Goal: Task Accomplishment & Management: Manage account settings

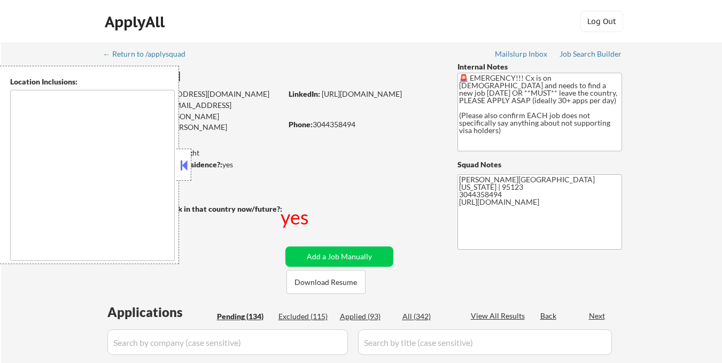
scroll to position [160, 0]
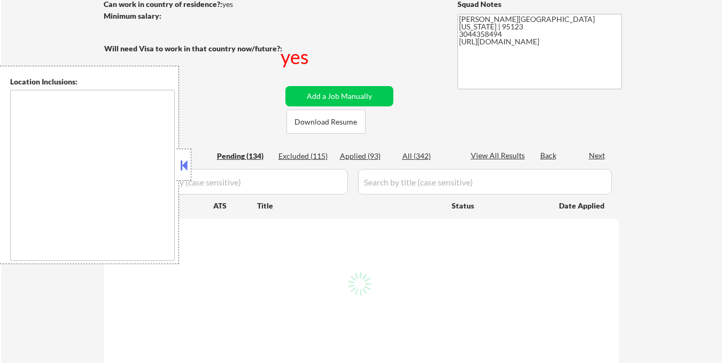
type textarea "San Jose, CA Santa Clara, CA Sunnyvale, CA Cupertino, CA Milpitas, CA Mountain …"
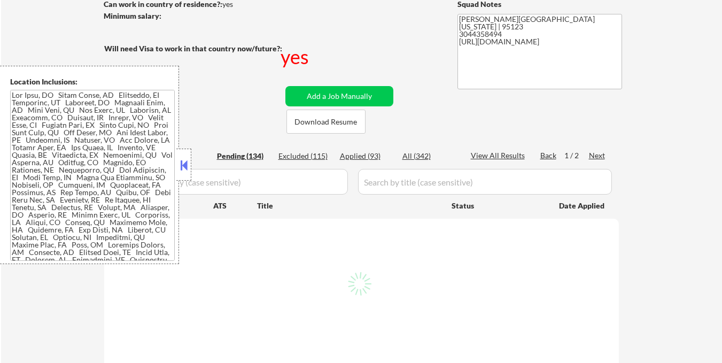
click at [184, 162] on button at bounding box center [184, 165] width 12 height 16
click at [185, 165] on button at bounding box center [184, 165] width 12 height 16
click at [375, 157] on div "Applied (93)" at bounding box center [366, 156] width 53 height 11
select select ""pending""
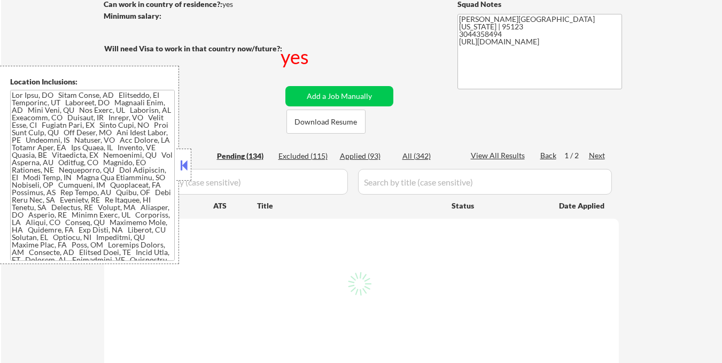
select select ""pending""
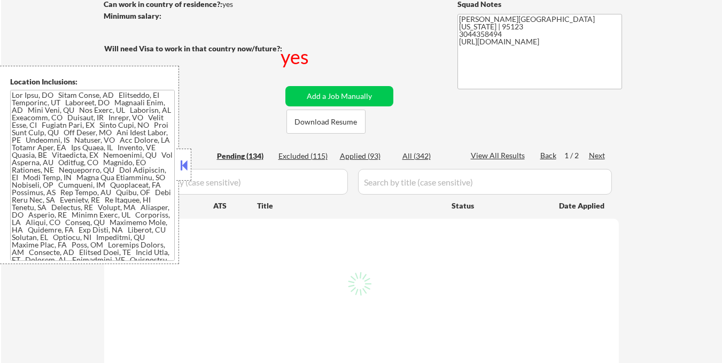
select select ""pending""
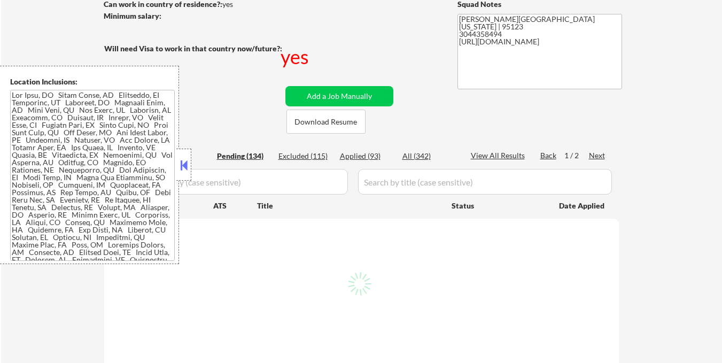
select select ""pending""
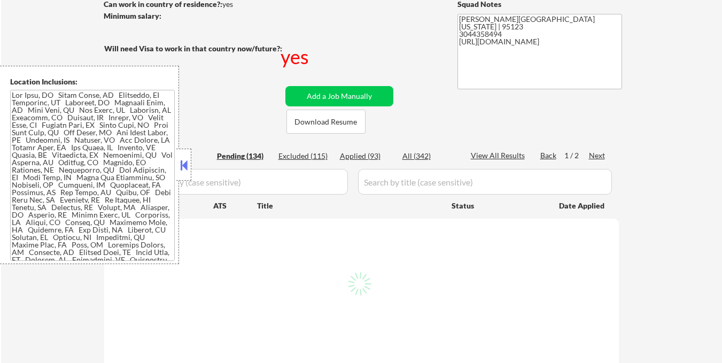
select select ""pending""
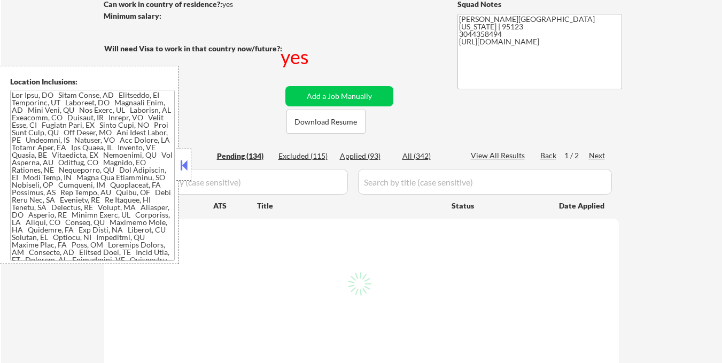
select select ""pending""
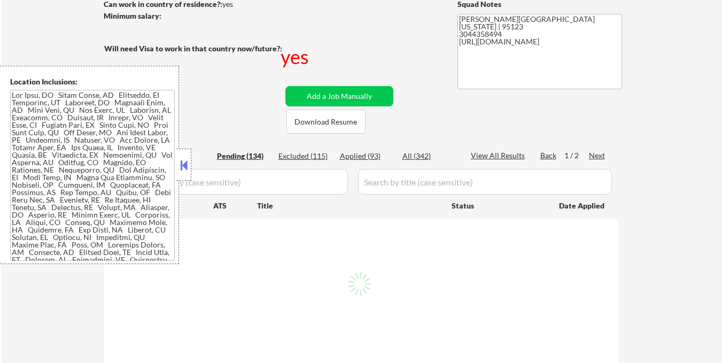
select select ""pending""
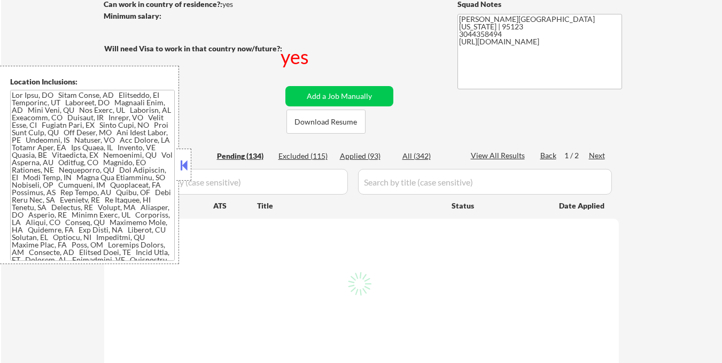
select select ""pending""
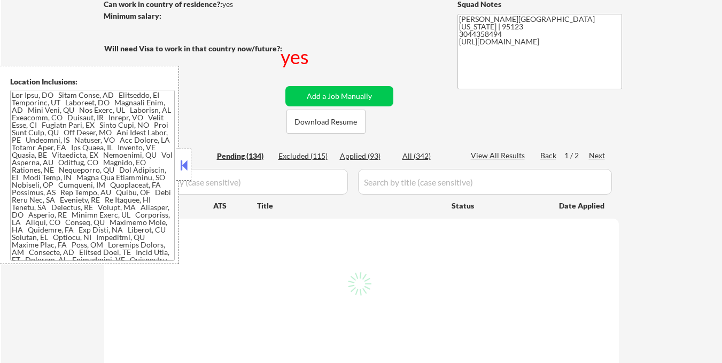
select select ""pending""
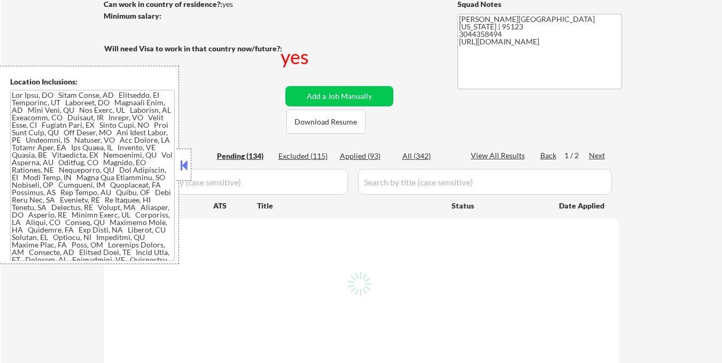
select select ""pending""
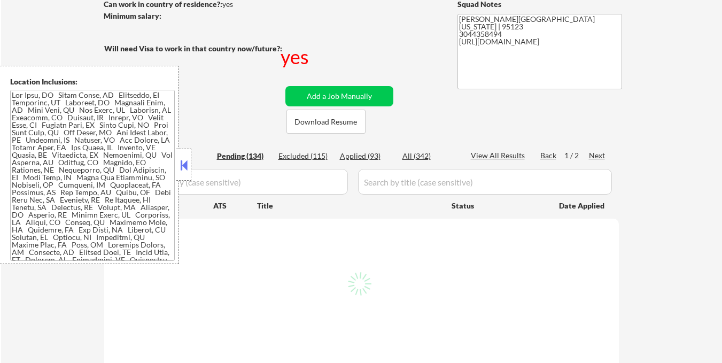
select select ""pending""
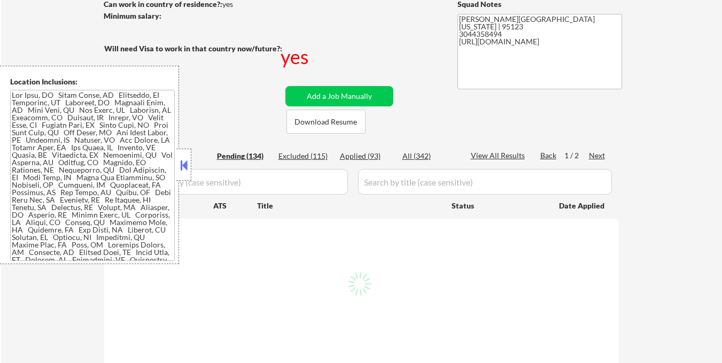
select select ""pending""
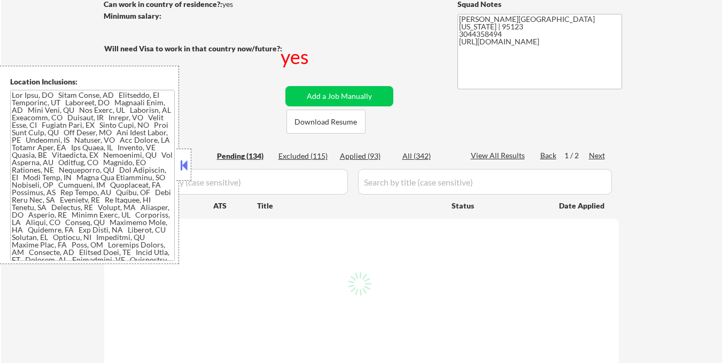
select select ""pending""
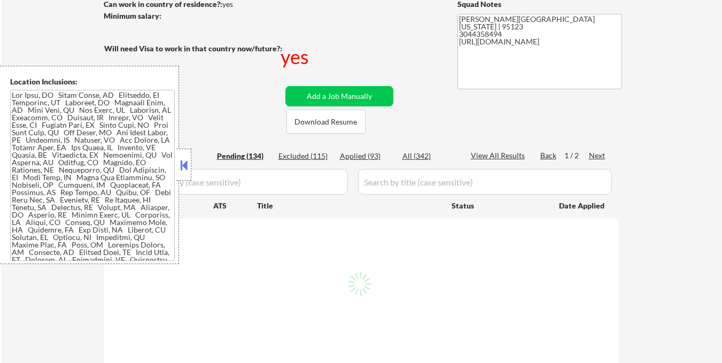
select select ""pending""
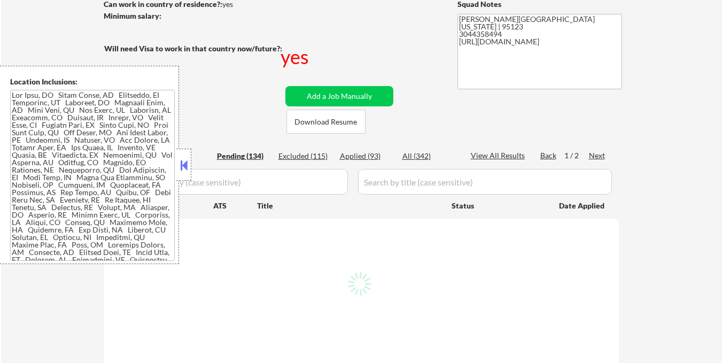
select select ""pending""
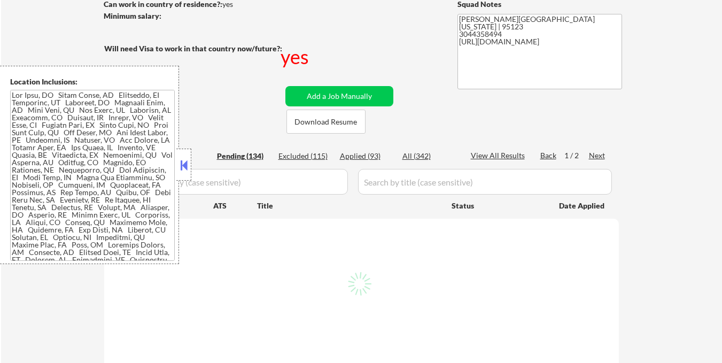
select select ""pending""
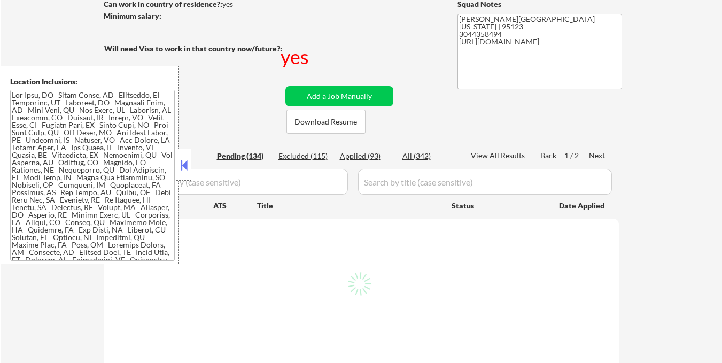
select select ""pending""
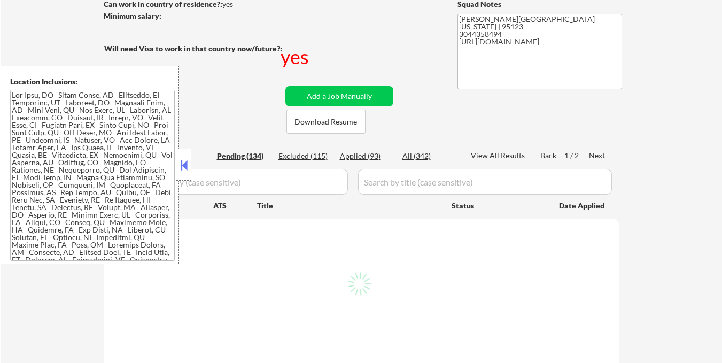
select select ""pending""
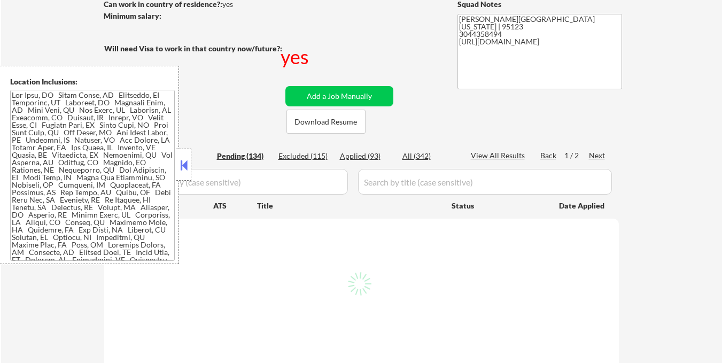
select select ""pending""
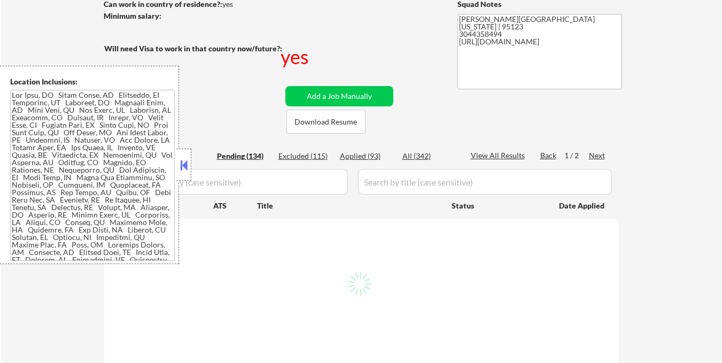
select select ""pending""
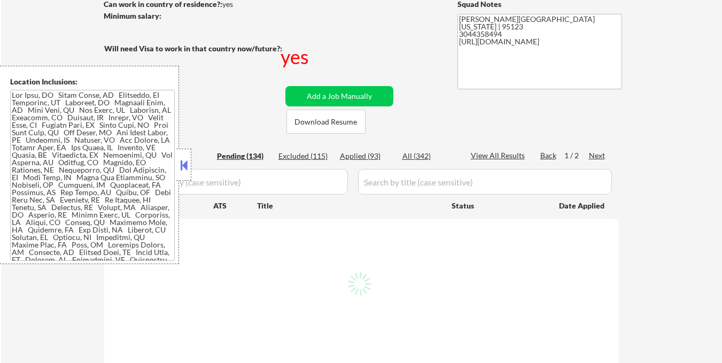
select select ""pending""
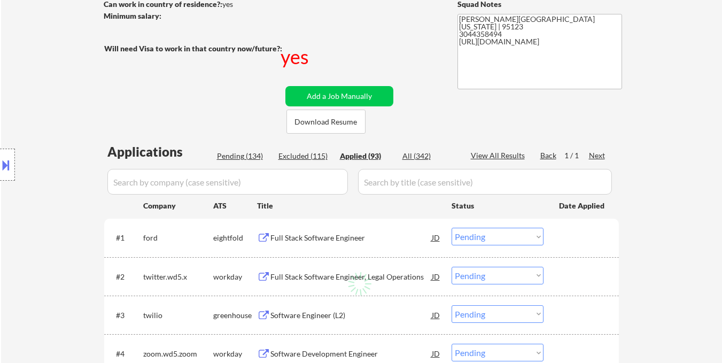
select select ""applied""
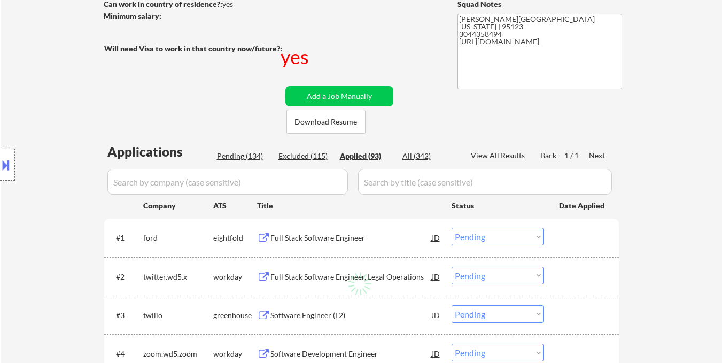
select select ""applied""
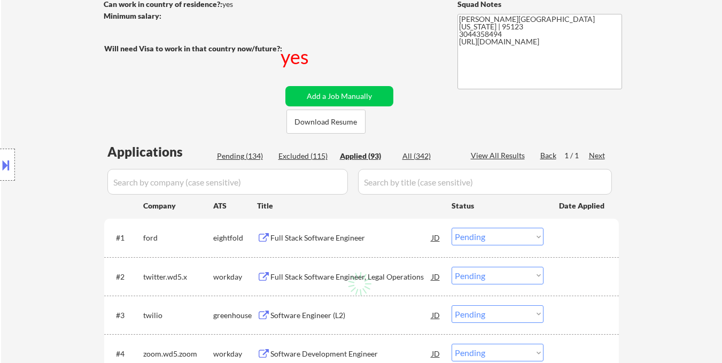
select select ""applied""
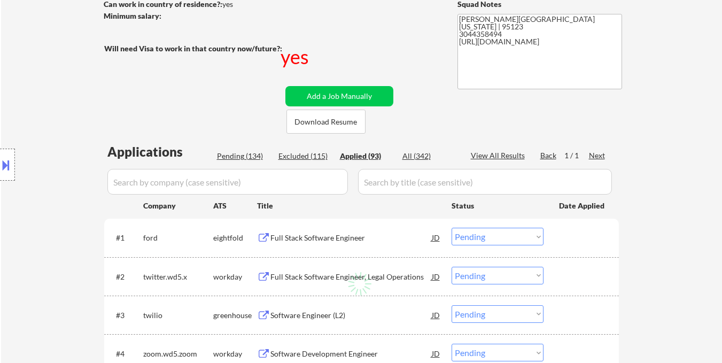
select select ""applied""
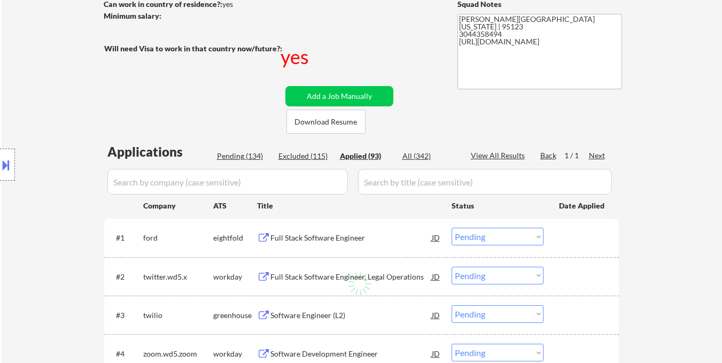
select select ""applied""
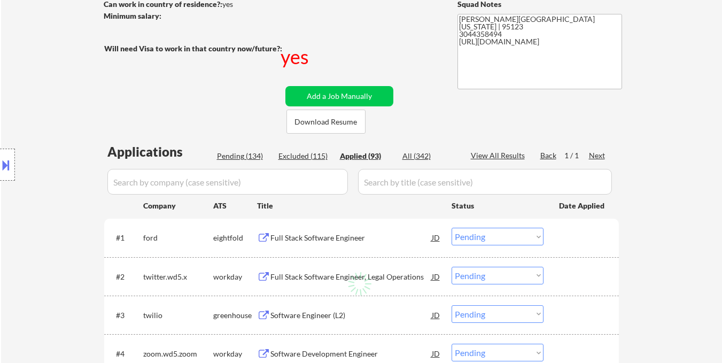
select select ""applied""
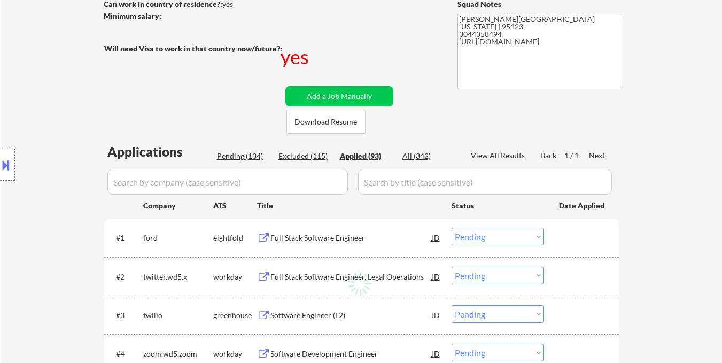
select select ""applied""
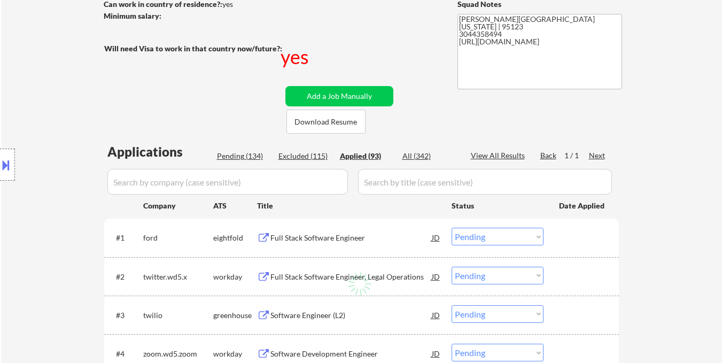
select select ""applied""
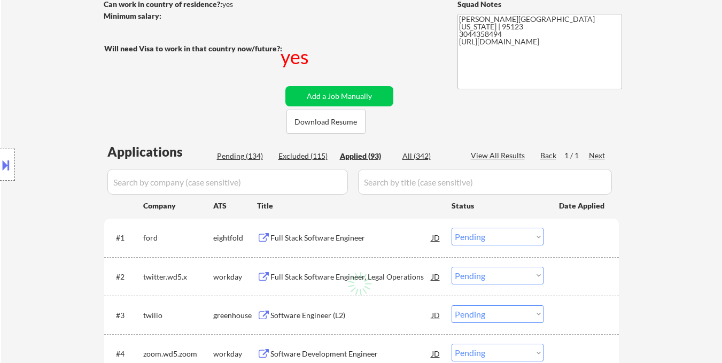
select select ""applied""
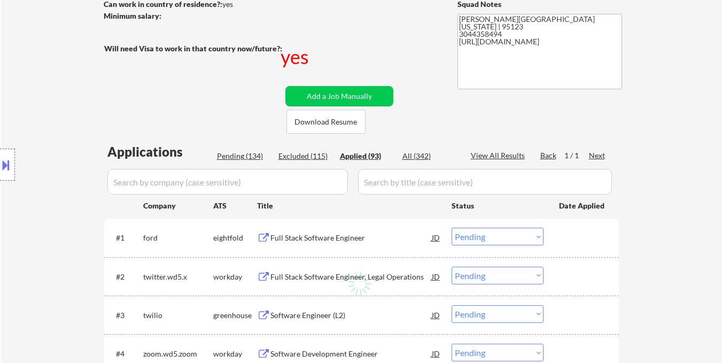
select select ""applied""
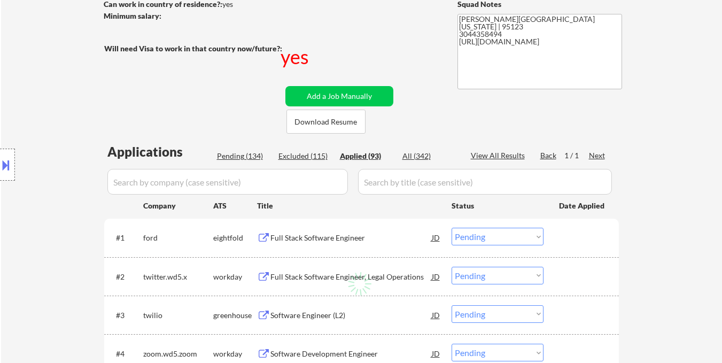
select select ""applied""
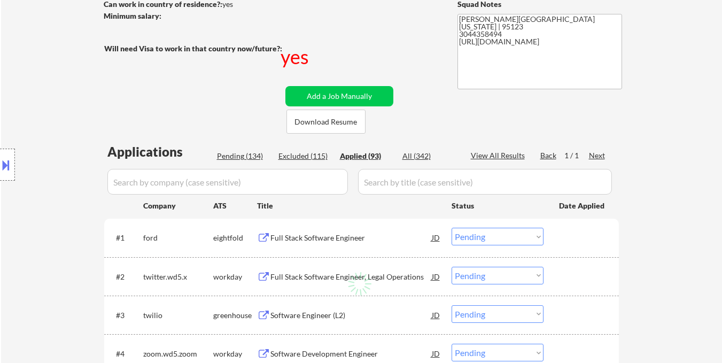
select select ""applied""
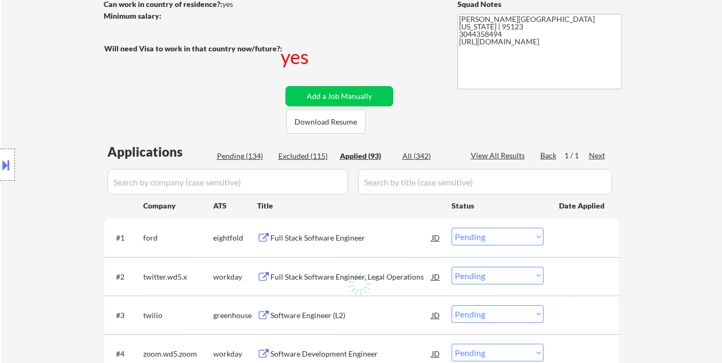
select select ""applied""
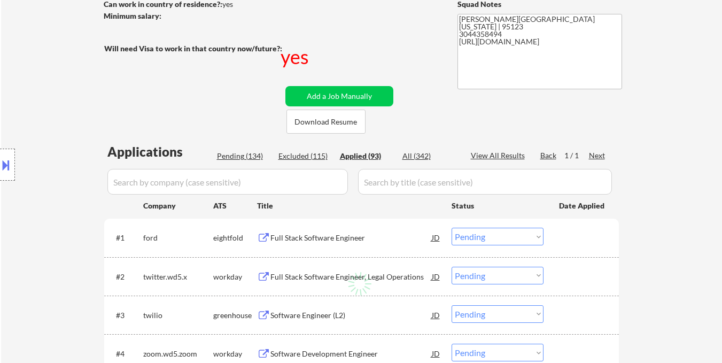
select select ""applied""
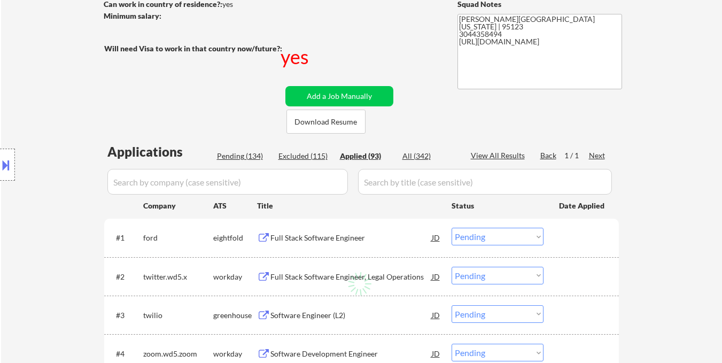
select select ""applied""
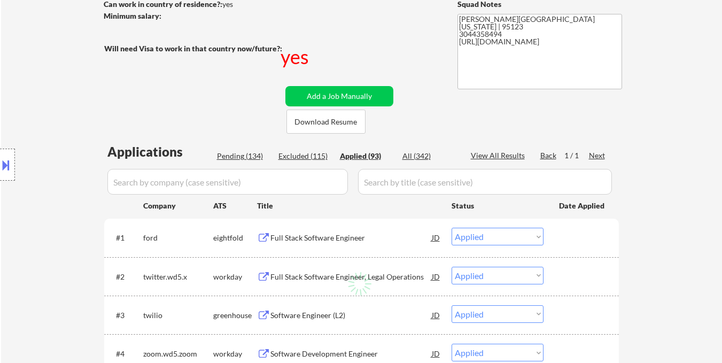
select select ""applied""
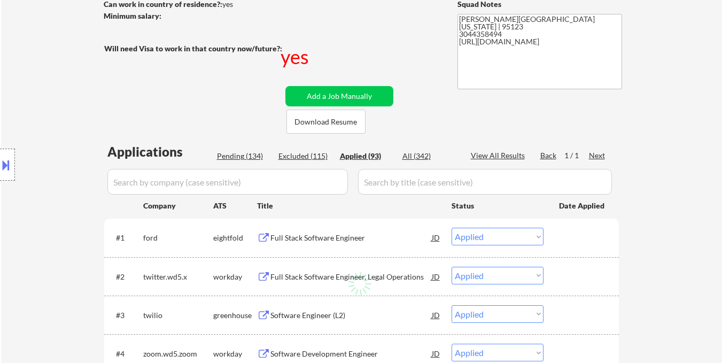
select select ""applied""
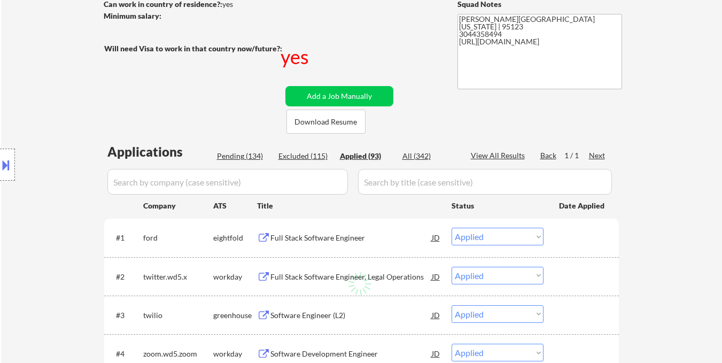
select select ""applied""
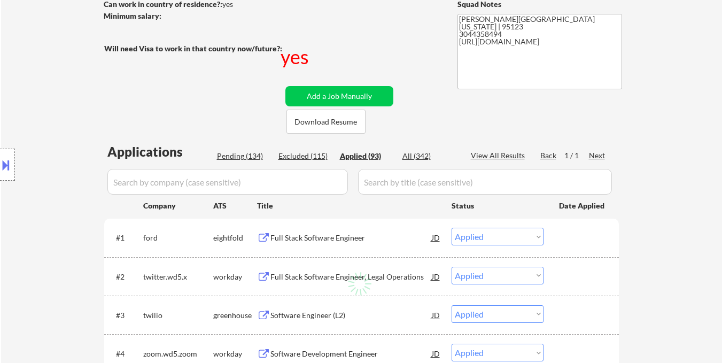
select select ""applied""
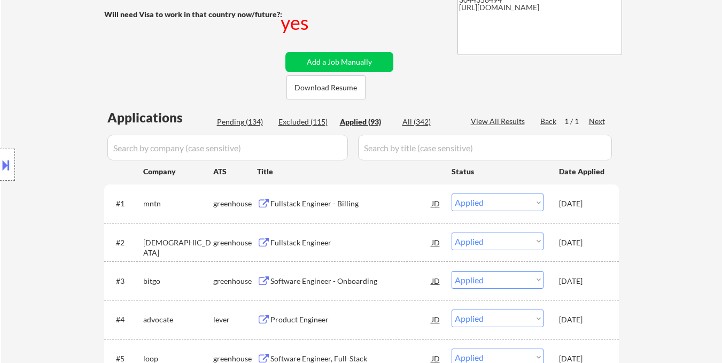
scroll to position [214, 0]
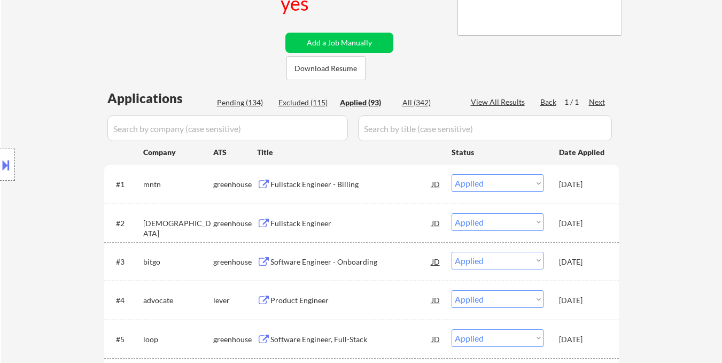
click at [41, 153] on div "Location Inclusions:" at bounding box center [95, 165] width 191 height 198
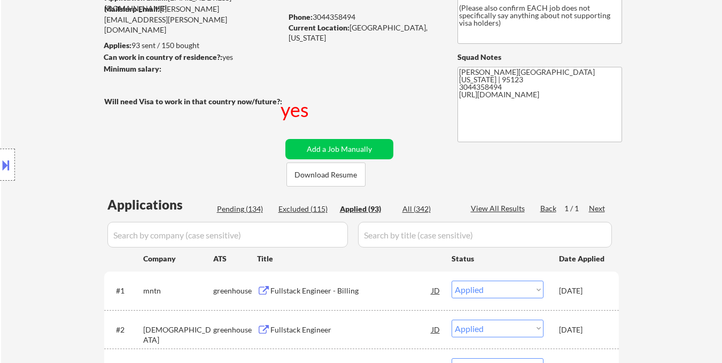
scroll to position [107, 0]
click at [244, 209] on div "Pending (134)" at bounding box center [243, 209] width 53 height 11
select select ""pending""
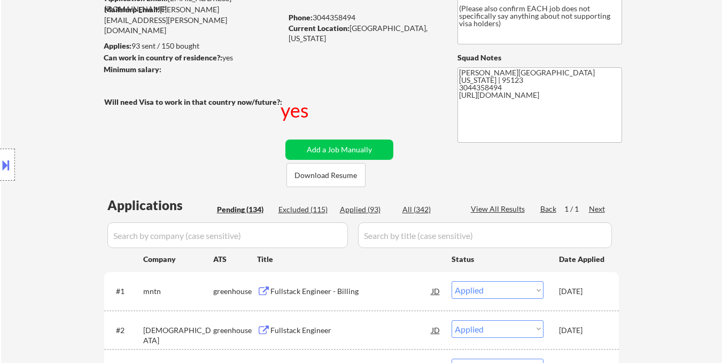
select select ""pending""
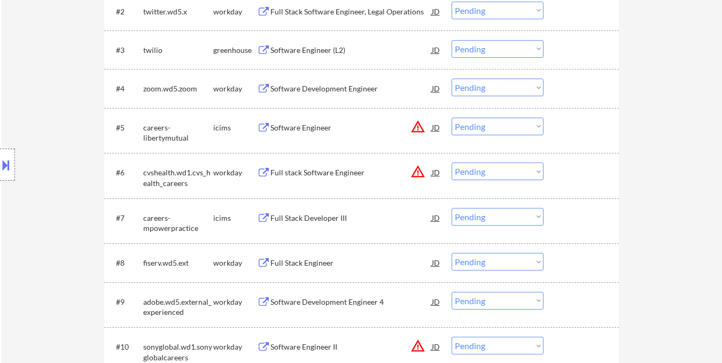
scroll to position [321, 0]
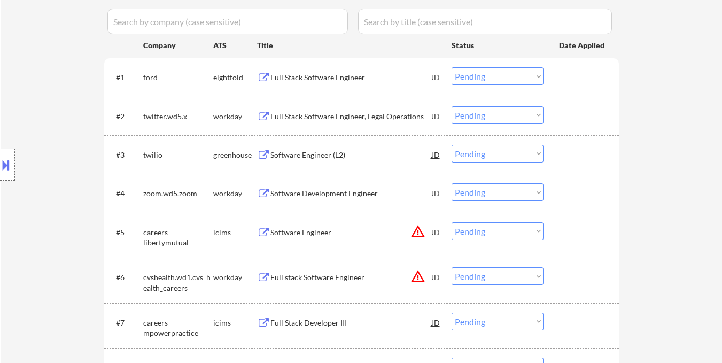
click at [326, 160] on div "Software Engineer (L2)" at bounding box center [351, 154] width 161 height 19
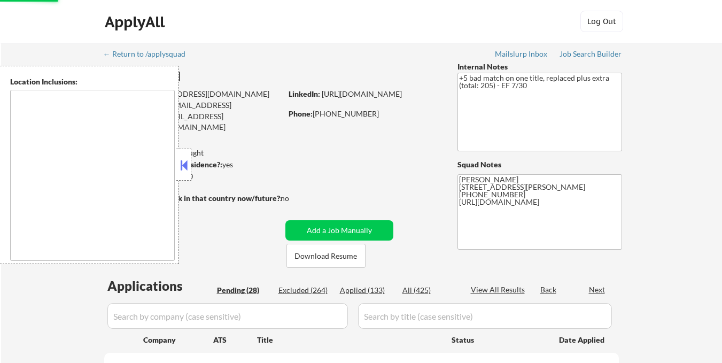
scroll to position [107, 0]
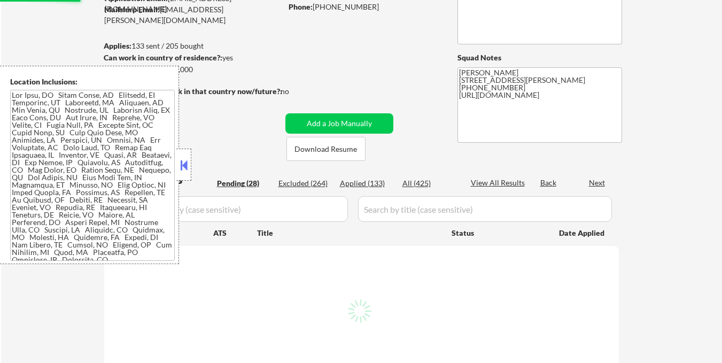
select select ""pending""
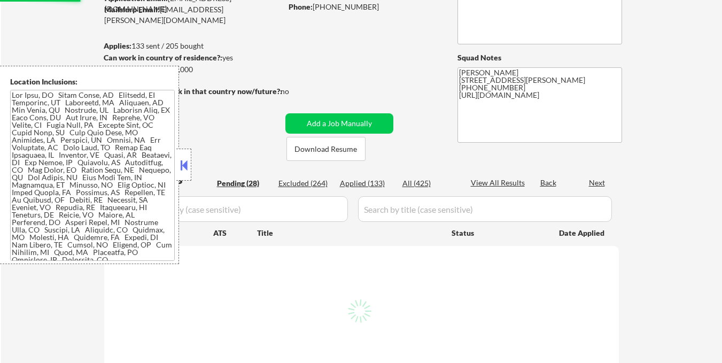
select select ""pending""
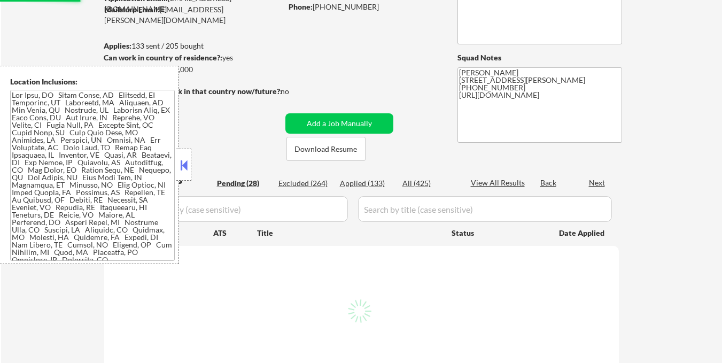
select select ""pending""
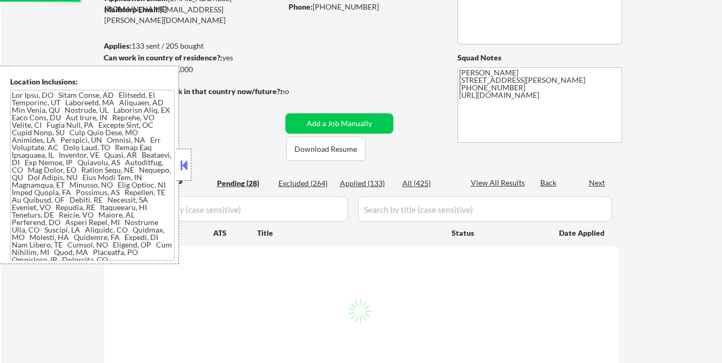
select select ""pending""
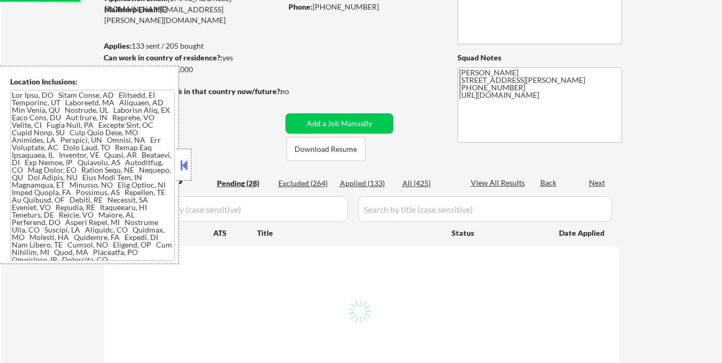
select select ""pending""
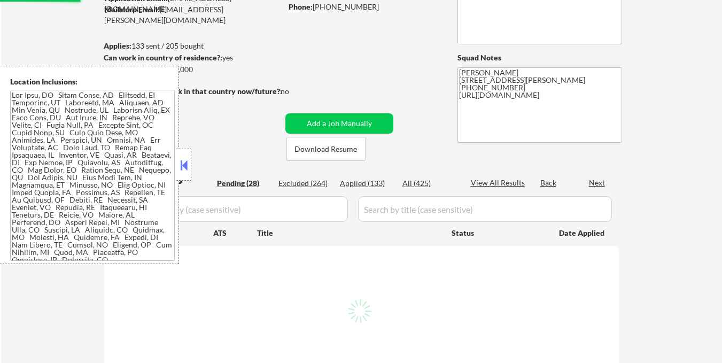
select select ""pending""
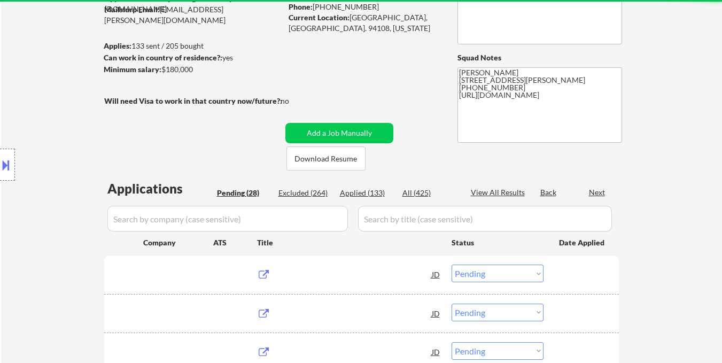
click at [180, 160] on div "Location Inclusions:" at bounding box center [95, 165] width 191 height 198
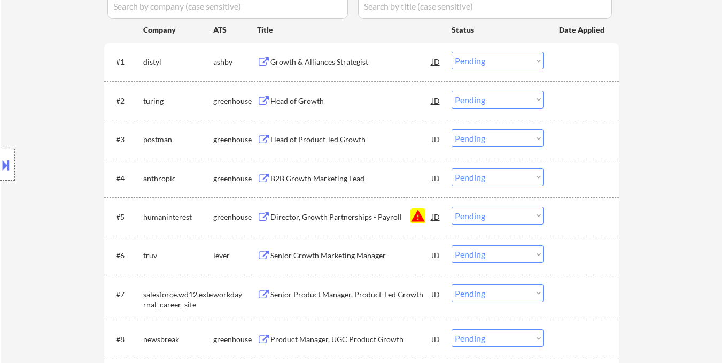
scroll to position [321, 0]
click at [545, 220] on div "#5 humaninterest greenhouse Director, Growth Partnerships - Payroll JD warning …" at bounding box center [359, 215] width 505 height 29
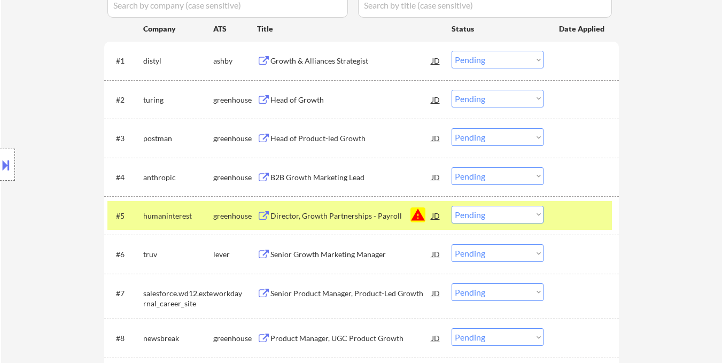
click at [526, 215] on select "Choose an option... Pending Applied Excluded (Questions) Excluded (Expired) Exc…" at bounding box center [498, 215] width 92 height 18
click at [452, 206] on select "Choose an option... Pending Applied Excluded (Questions) Excluded (Expired) Exc…" at bounding box center [498, 215] width 92 height 18
click at [594, 215] on div at bounding box center [582, 215] width 47 height 19
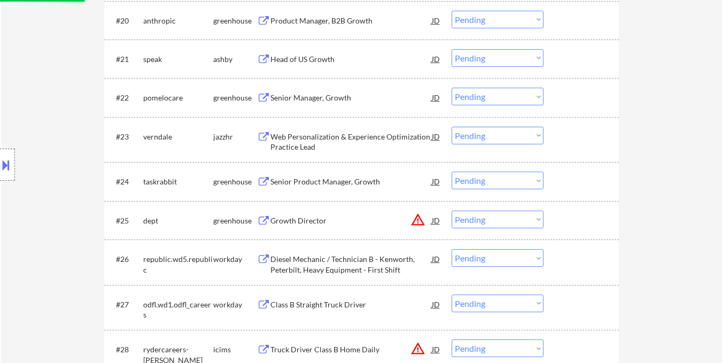
select select ""pending""
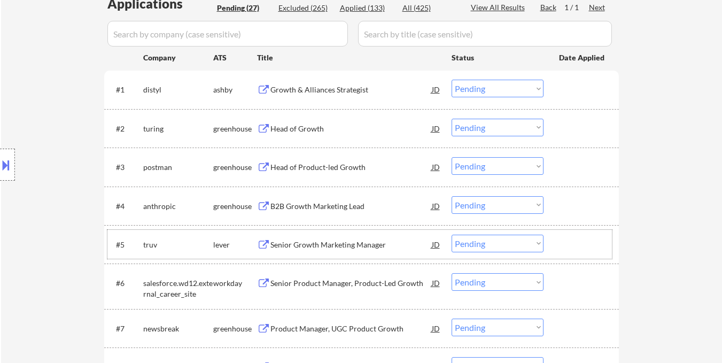
scroll to position [267, 0]
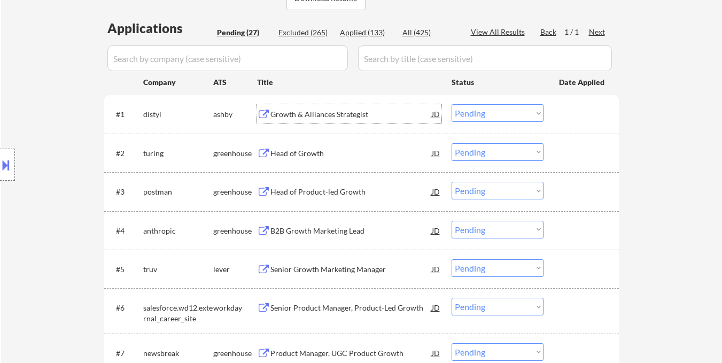
click at [336, 117] on div "Growth & Alliances Strategist" at bounding box center [351, 114] width 161 height 11
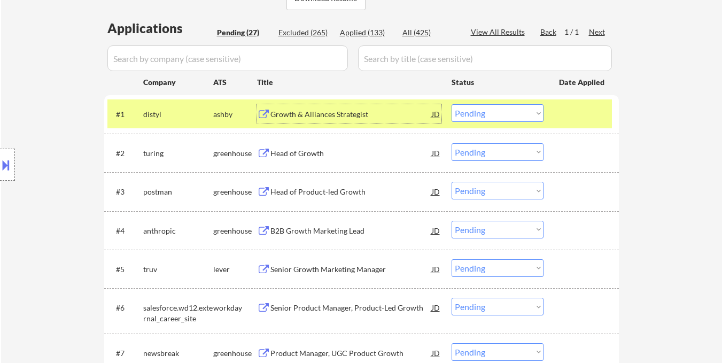
click at [516, 119] on select "Choose an option... Pending Applied Excluded (Questions) Excluded (Expired) Exc…" at bounding box center [498, 113] width 92 height 18
click at [452, 104] on select "Choose an option... Pending Applied Excluded (Questions) Excluded (Expired) Exc…" at bounding box center [498, 113] width 92 height 18
click at [580, 109] on div at bounding box center [582, 113] width 47 height 19
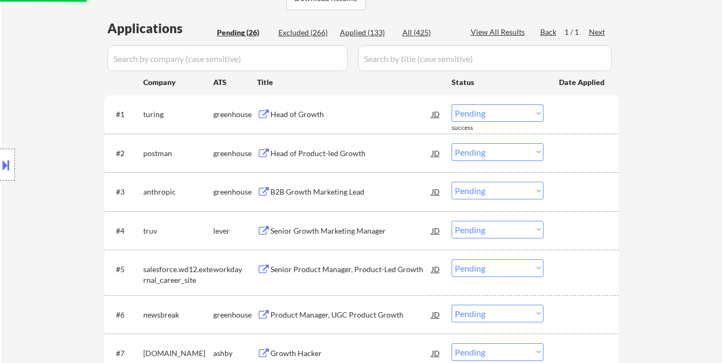
click at [351, 111] on div "Head of Growth" at bounding box center [351, 114] width 161 height 11
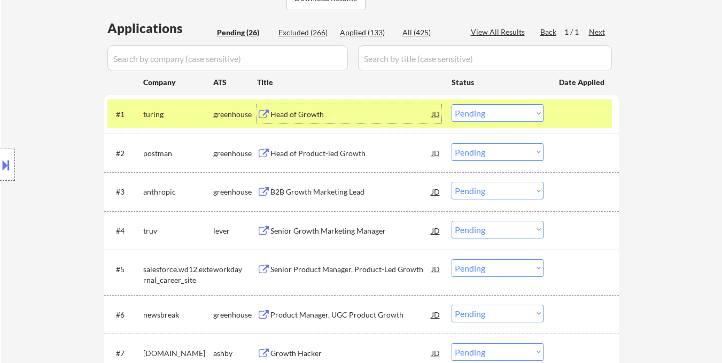
click at [492, 114] on select "Choose an option... Pending Applied Excluded (Questions) Excluded (Expired) Exc…" at bounding box center [498, 113] width 92 height 18
click at [452, 104] on select "Choose an option... Pending Applied Excluded (Questions) Excluded (Expired) Exc…" at bounding box center [498, 113] width 92 height 18
click at [579, 110] on div at bounding box center [582, 113] width 47 height 19
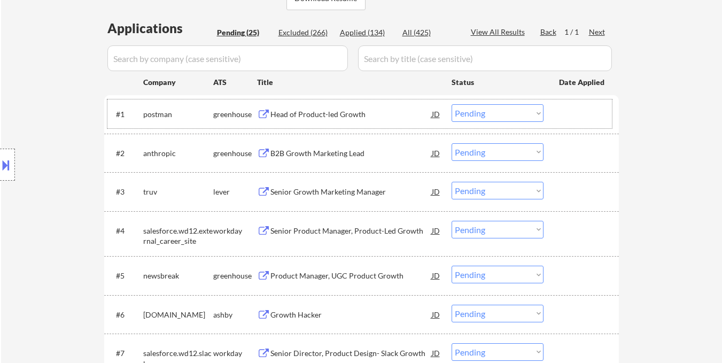
click at [342, 112] on div "Head of Product-led Growth" at bounding box center [351, 114] width 161 height 11
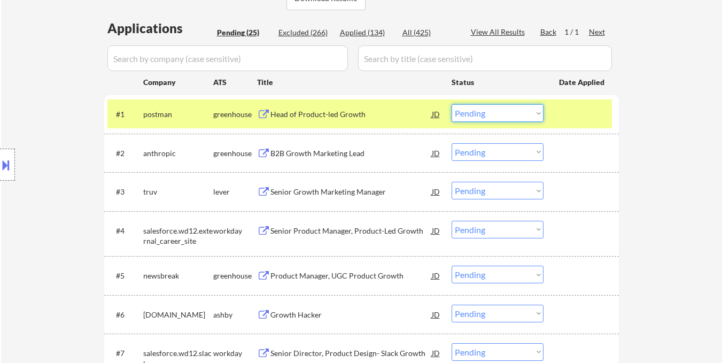
click at [487, 116] on select "Choose an option... Pending Applied Excluded (Questions) Excluded (Expired) Exc…" at bounding box center [498, 113] width 92 height 18
click at [452, 104] on select "Choose an option... Pending Applied Excluded (Questions) Excluded (Expired) Exc…" at bounding box center [498, 113] width 92 height 18
click at [554, 118] on div "#1 postman greenhouse Head of Product-led Growth JD Choose an option... Pending…" at bounding box center [359, 113] width 505 height 29
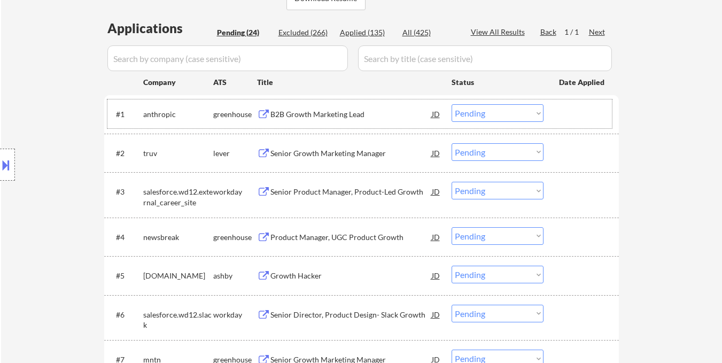
click at [3, 178] on div at bounding box center [7, 165] width 15 height 32
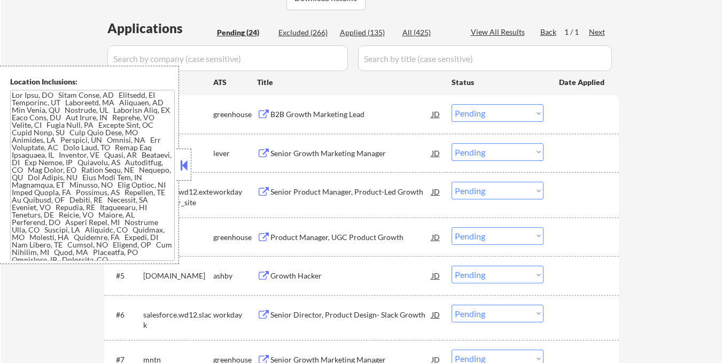
click at [189, 167] on button at bounding box center [184, 165] width 12 height 16
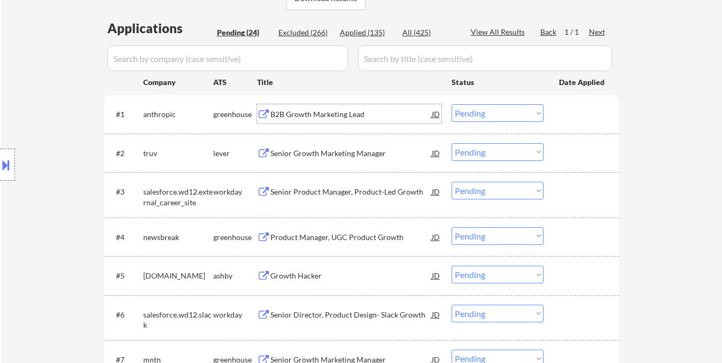
click at [295, 115] on div "B2B Growth Marketing Lead" at bounding box center [351, 114] width 161 height 11
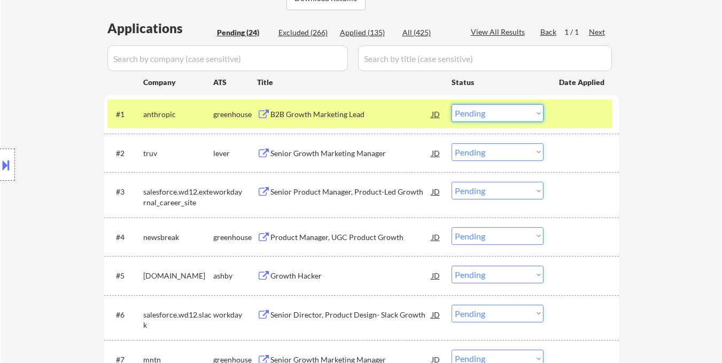
click at [513, 121] on select "Choose an option... Pending Applied Excluded (Questions) Excluded (Expired) Exc…" at bounding box center [498, 113] width 92 height 18
click at [452, 104] on select "Choose an option... Pending Applied Excluded (Questions) Excluded (Expired) Exc…" at bounding box center [498, 113] width 92 height 18
click at [588, 106] on div at bounding box center [582, 113] width 47 height 19
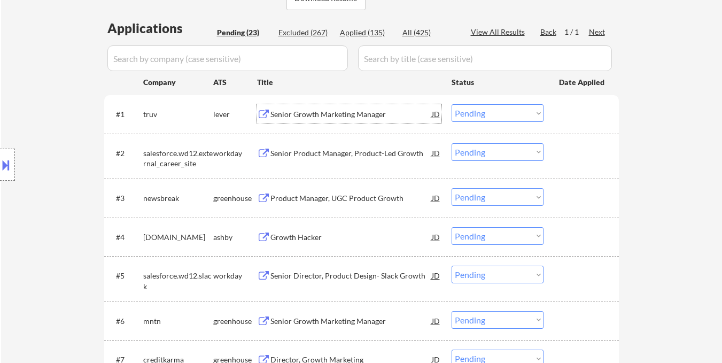
click at [352, 114] on div "Senior Growth Marketing Manager" at bounding box center [351, 114] width 161 height 11
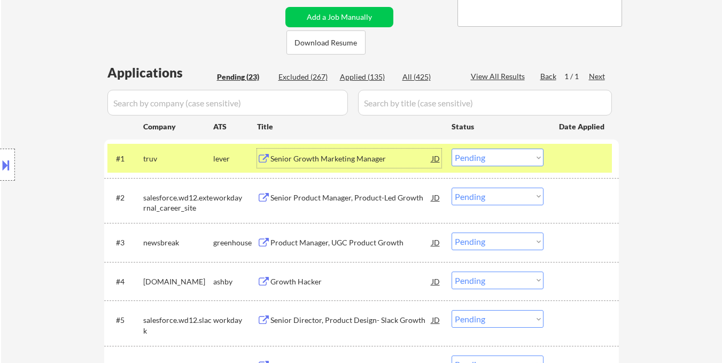
scroll to position [214, 0]
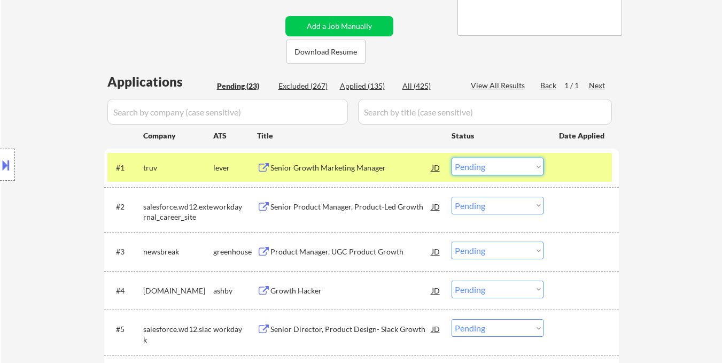
click at [515, 165] on select "Choose an option... Pending Applied Excluded (Questions) Excluded (Expired) Exc…" at bounding box center [498, 167] width 92 height 18
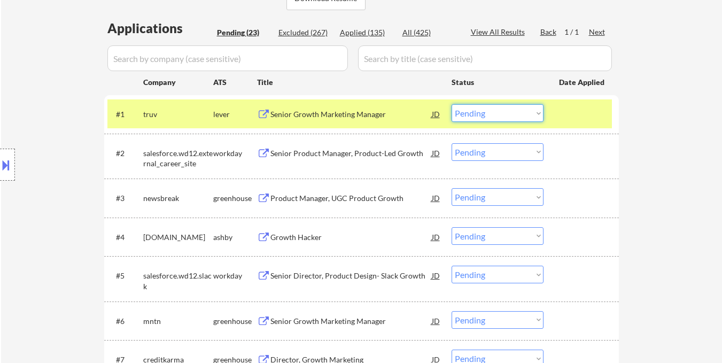
click at [496, 113] on select "Choose an option... Pending Applied Excluded (Questions) Excluded (Expired) Exc…" at bounding box center [498, 113] width 92 height 18
click at [452, 104] on select "Choose an option... Pending Applied Excluded (Questions) Excluded (Expired) Exc…" at bounding box center [498, 113] width 92 height 18
click at [583, 120] on div at bounding box center [582, 113] width 47 height 19
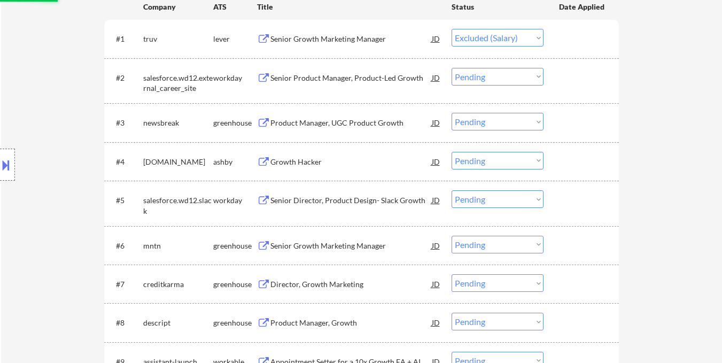
scroll to position [374, 0]
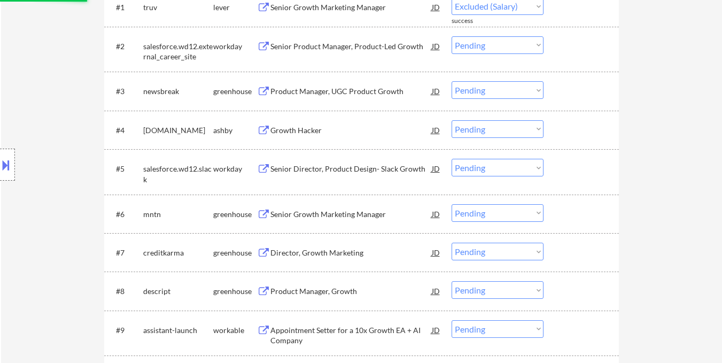
select select ""pending""
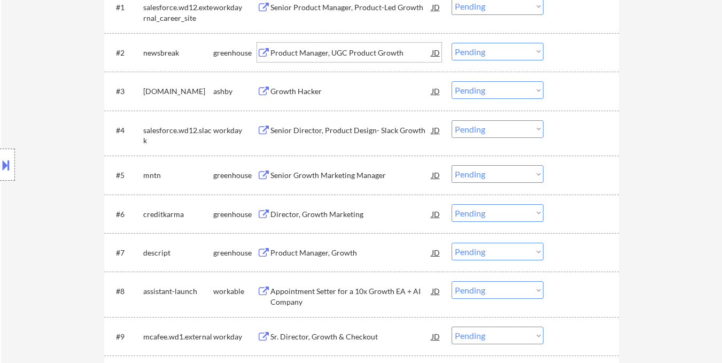
click at [349, 59] on div "Product Manager, UGC Product Growth" at bounding box center [351, 52] width 161 height 19
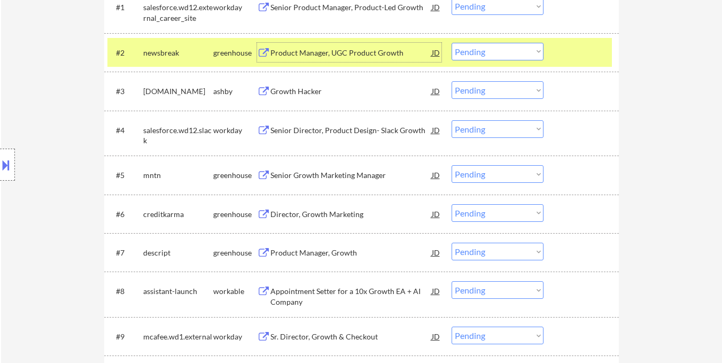
click at [0, 167] on button at bounding box center [6, 165] width 12 height 18
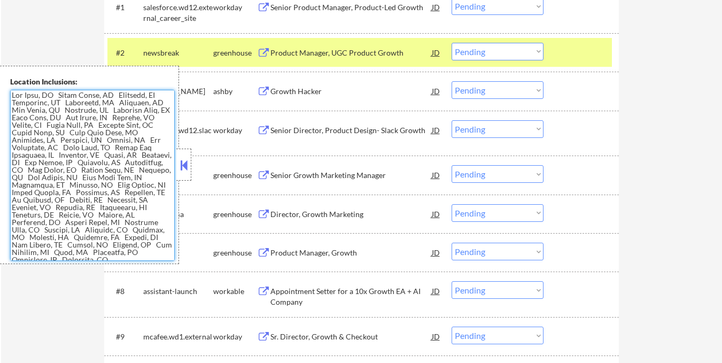
drag, startPoint x: 189, startPoint y: 161, endPoint x: 197, endPoint y: 158, distance: 8.1
click at [190, 161] on div at bounding box center [183, 165] width 15 height 32
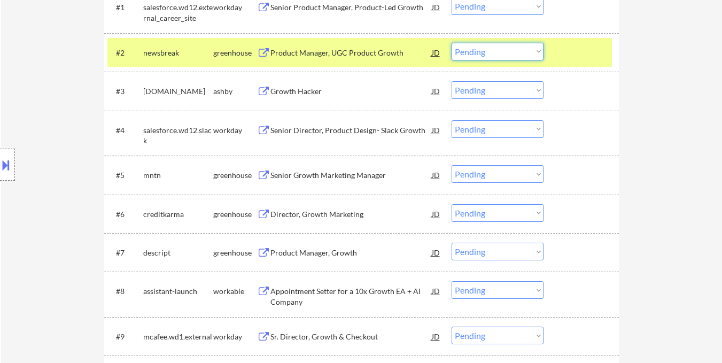
click at [515, 56] on select "Choose an option... Pending Applied Excluded (Questions) Excluded (Expired) Exc…" at bounding box center [498, 52] width 92 height 18
click at [452, 43] on select "Choose an option... Pending Applied Excluded (Questions) Excluded (Expired) Exc…" at bounding box center [498, 52] width 92 height 18
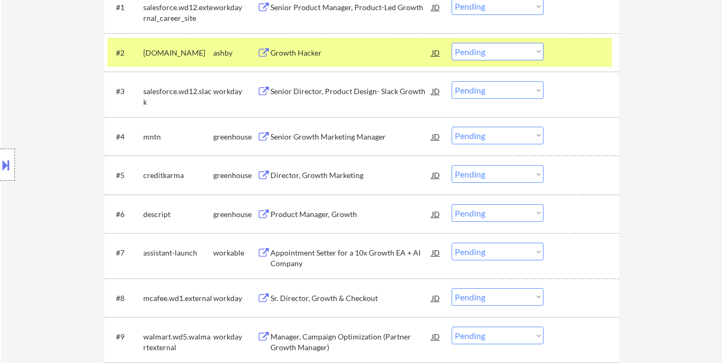
click at [327, 53] on div "Growth Hacker" at bounding box center [351, 53] width 161 height 11
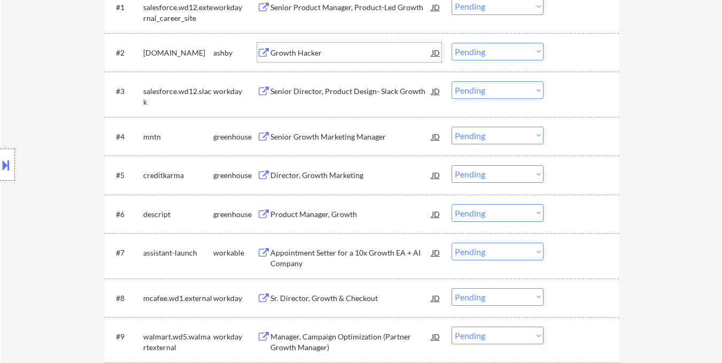
click at [0, 167] on button at bounding box center [6, 165] width 12 height 18
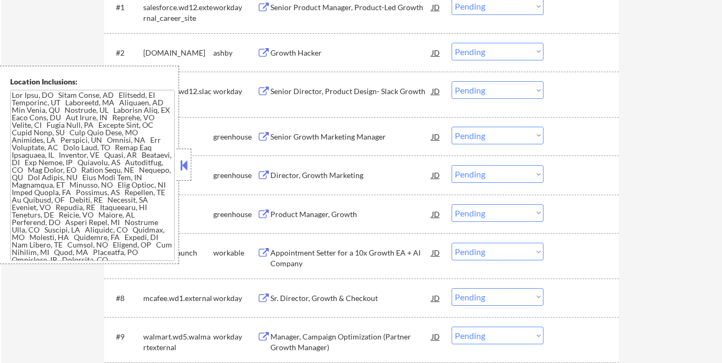
click at [185, 157] on button at bounding box center [184, 165] width 12 height 16
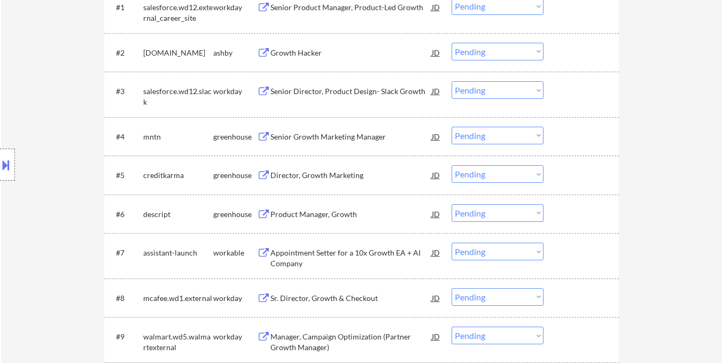
click at [437, 51] on div "JD" at bounding box center [436, 52] width 11 height 19
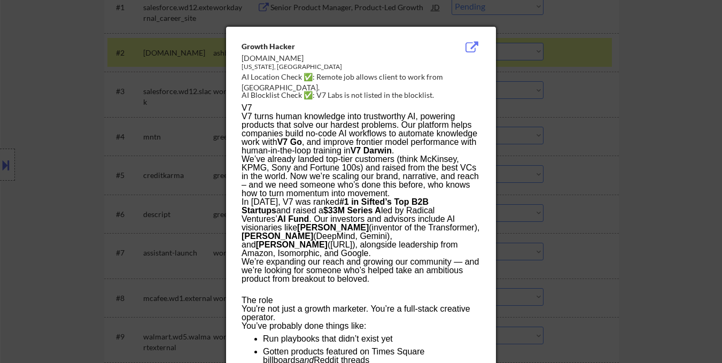
click at [581, 74] on div at bounding box center [361, 181] width 722 height 363
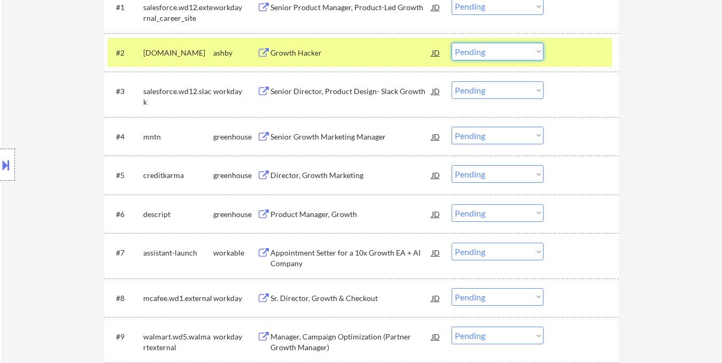
click at [502, 53] on select "Choose an option... Pending Applied Excluded (Questions) Excluded (Expired) Exc…" at bounding box center [498, 52] width 92 height 18
click at [452, 43] on select "Choose an option... Pending Applied Excluded (Questions) Excluded (Expired) Exc…" at bounding box center [498, 52] width 92 height 18
click at [580, 50] on div at bounding box center [582, 52] width 47 height 19
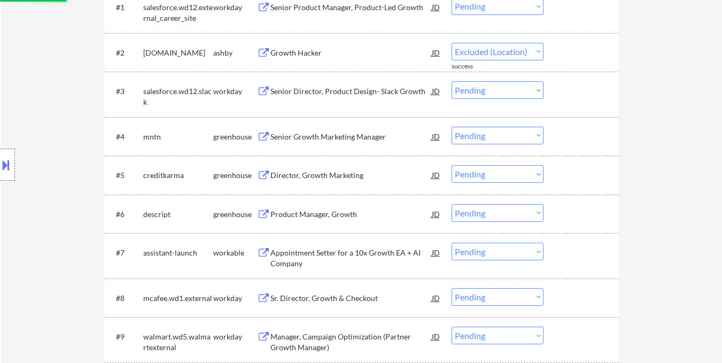
select select ""pending""
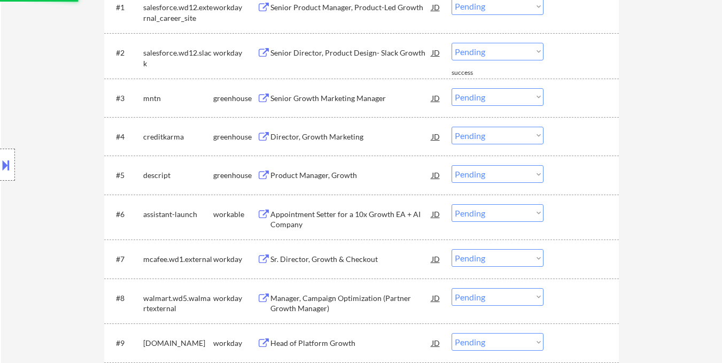
click at [335, 95] on div "Senior Growth Marketing Manager" at bounding box center [351, 98] width 161 height 11
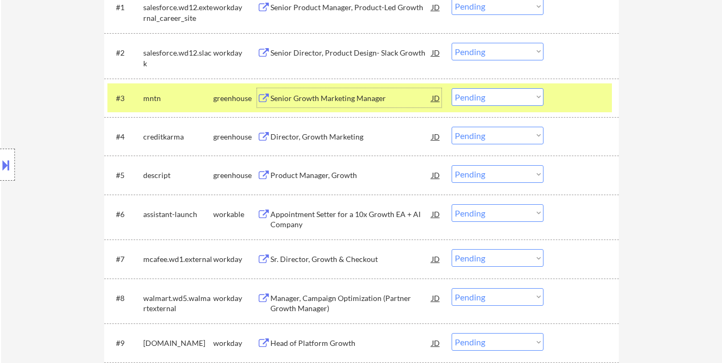
click at [486, 97] on select "Choose an option... Pending Applied Excluded (Questions) Excluded (Expired) Exc…" at bounding box center [498, 97] width 92 height 18
click at [452, 88] on select "Choose an option... Pending Applied Excluded (Questions) Excluded (Expired) Exc…" at bounding box center [498, 97] width 92 height 18
click at [545, 103] on div "#3 mntn greenhouse Senior Growth Marketing Manager JD Choose an option... Pendi…" at bounding box center [359, 97] width 505 height 29
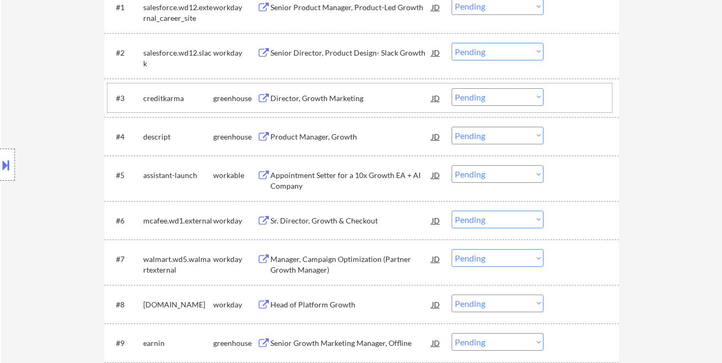
click at [339, 104] on div "Director, Growth Marketing" at bounding box center [351, 97] width 161 height 19
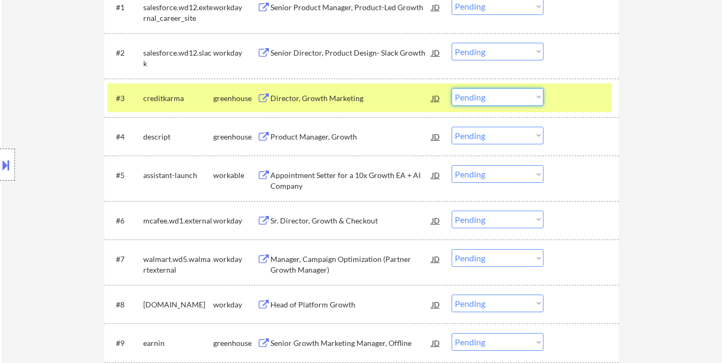
click at [521, 102] on select "Choose an option... Pending Applied Excluded (Questions) Excluded (Expired) Exc…" at bounding box center [498, 97] width 92 height 18
click at [452, 88] on select "Choose an option... Pending Applied Excluded (Questions) Excluded (Expired) Exc…" at bounding box center [498, 97] width 92 height 18
click at [575, 105] on div at bounding box center [582, 97] width 47 height 19
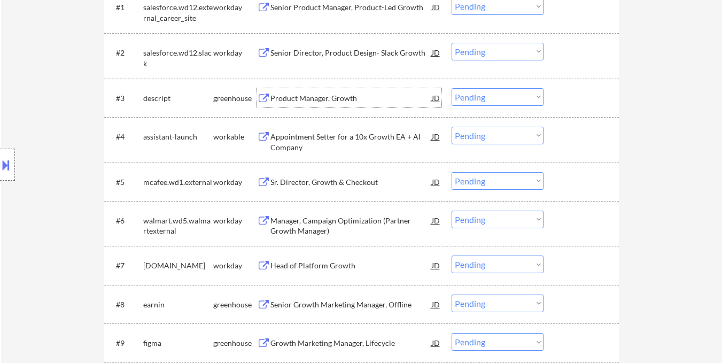
click at [332, 104] on div "Product Manager, Growth" at bounding box center [351, 97] width 161 height 19
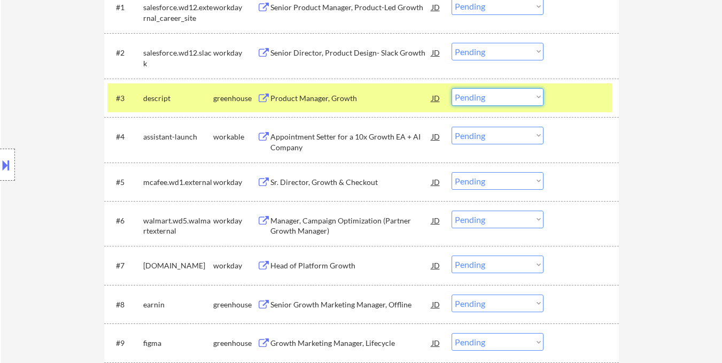
drag, startPoint x: 494, startPoint y: 99, endPoint x: 499, endPoint y: 105, distance: 8.4
click at [494, 99] on select "Choose an option... Pending Applied Excluded (Questions) Excluded (Expired) Exc…" at bounding box center [498, 97] width 92 height 18
click at [452, 88] on select "Choose an option... Pending Applied Excluded (Questions) Excluded (Expired) Exc…" at bounding box center [498, 97] width 92 height 18
click at [567, 109] on div "#3 descript greenhouse Product Manager, Growth JD Choose an option... Pending A…" at bounding box center [359, 97] width 505 height 29
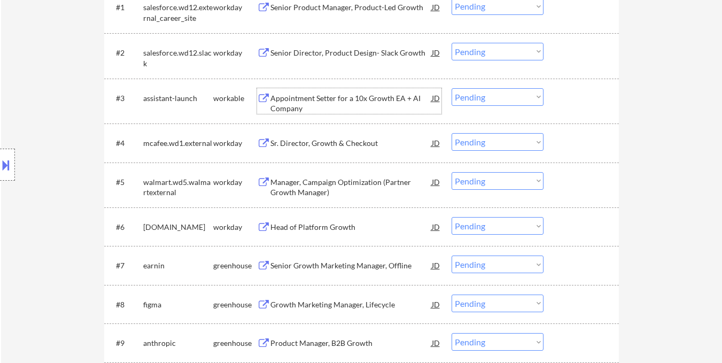
click at [344, 97] on div "Appointment Setter for a 10x Growth EA + AI Company" at bounding box center [351, 103] width 161 height 21
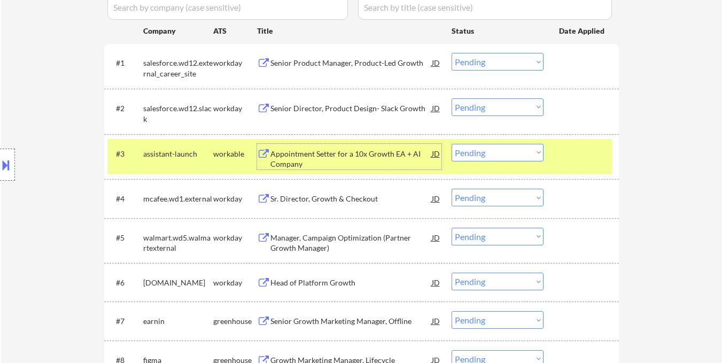
scroll to position [321, 0]
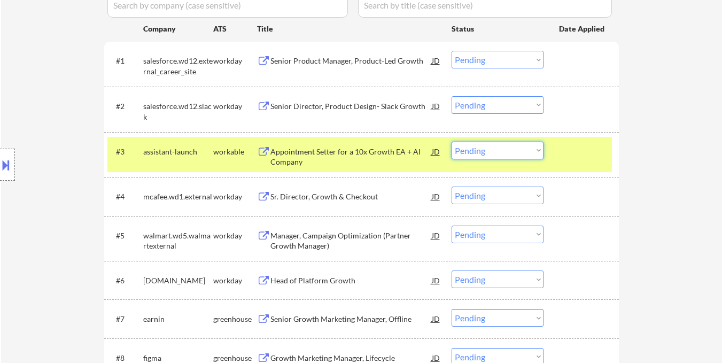
click at [536, 156] on select "Choose an option... Pending Applied Excluded (Questions) Excluded (Expired) Exc…" at bounding box center [498, 151] width 92 height 18
click at [452, 142] on select "Choose an option... Pending Applied Excluded (Questions) Excluded (Expired) Exc…" at bounding box center [498, 151] width 92 height 18
click at [584, 152] on div at bounding box center [582, 151] width 47 height 19
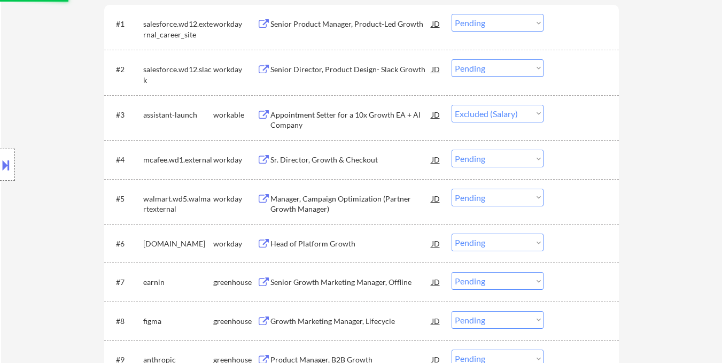
scroll to position [374, 0]
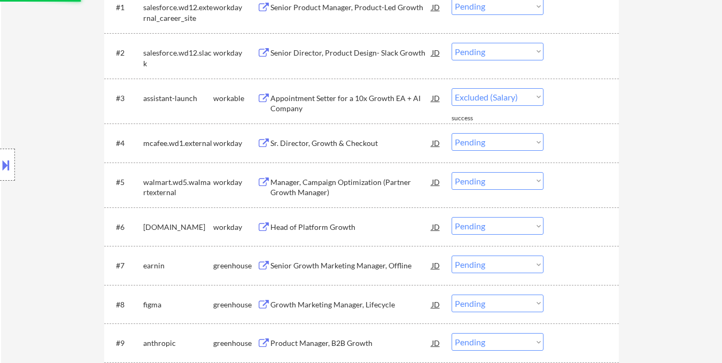
select select ""pending""
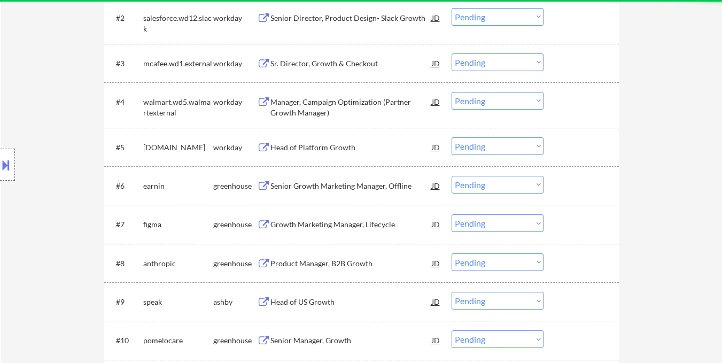
scroll to position [428, 0]
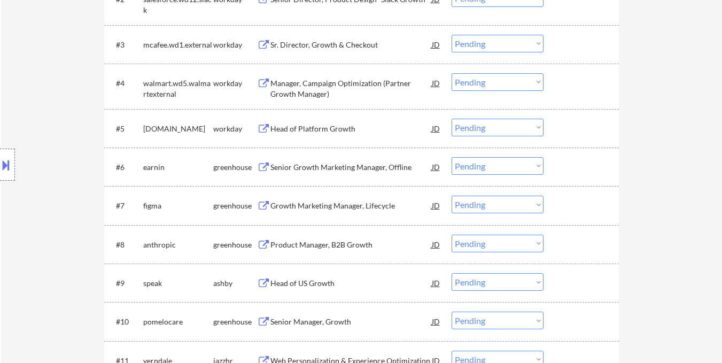
click at [348, 168] on div "Senior Growth Marketing Manager, Offline" at bounding box center [351, 167] width 161 height 11
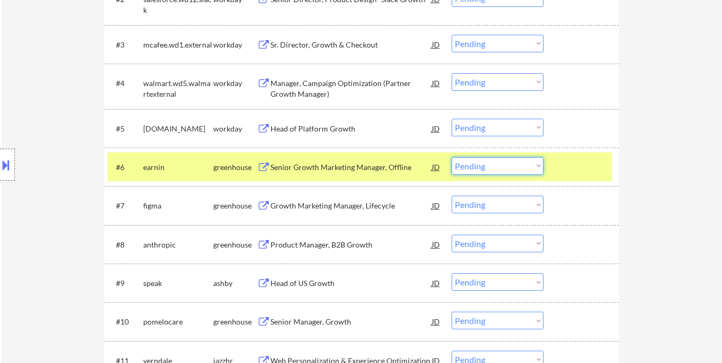
click at [519, 170] on select "Choose an option... Pending Applied Excluded (Questions) Excluded (Expired) Exc…" at bounding box center [498, 166] width 92 height 18
click at [499, 170] on select "Choose an option... Pending Applied Excluded (Questions) Excluded (Expired) Exc…" at bounding box center [498, 166] width 92 height 18
click at [452, 157] on select "Choose an option... Pending Applied Excluded (Questions) Excluded (Expired) Exc…" at bounding box center [498, 166] width 92 height 18
click at [591, 167] on div at bounding box center [582, 166] width 47 height 19
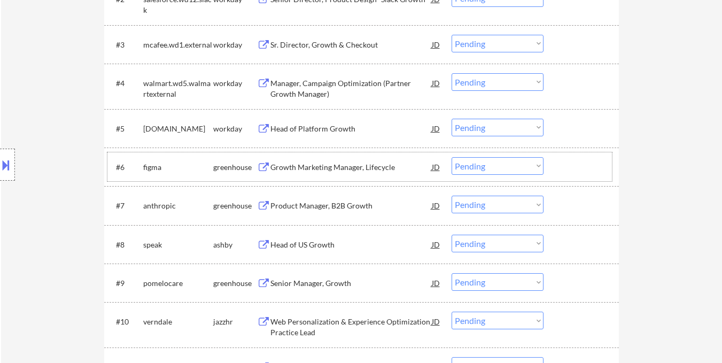
click at [361, 167] on div "Growth Marketing Manager, Lifecycle" at bounding box center [351, 167] width 161 height 11
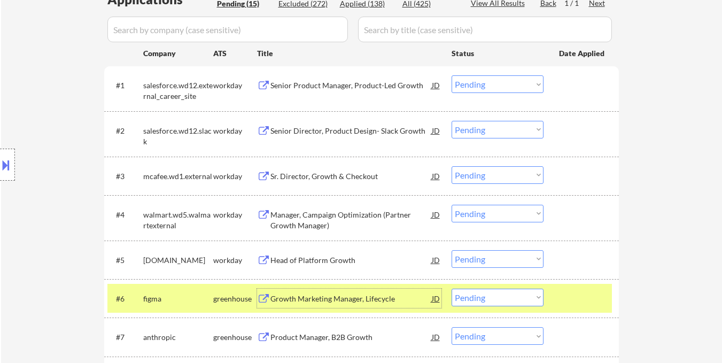
scroll to position [481, 0]
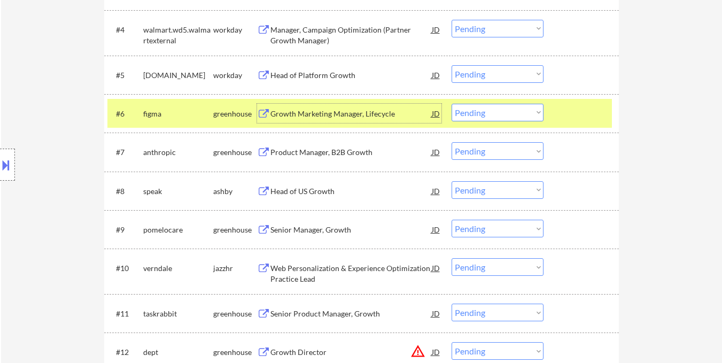
drag, startPoint x: 504, startPoint y: 115, endPoint x: 507, endPoint y: 120, distance: 5.8
click at [504, 115] on select "Choose an option... Pending Applied Excluded (Questions) Excluded (Expired) Exc…" at bounding box center [498, 113] width 92 height 18
click at [452, 104] on select "Choose an option... Pending Applied Excluded (Questions) Excluded (Expired) Exc…" at bounding box center [498, 113] width 92 height 18
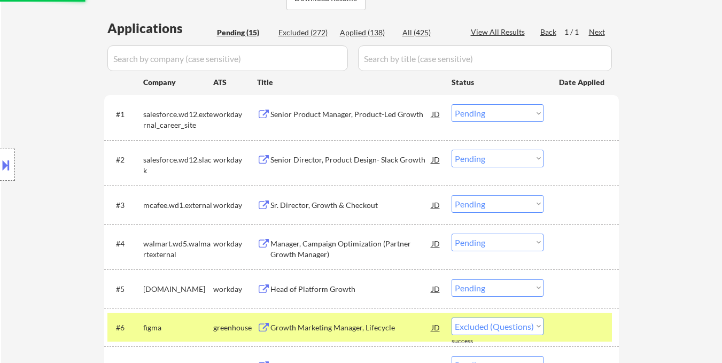
select select ""pending""
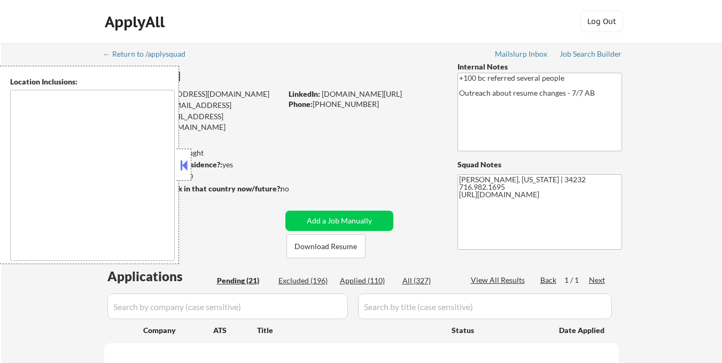
select select ""pending""
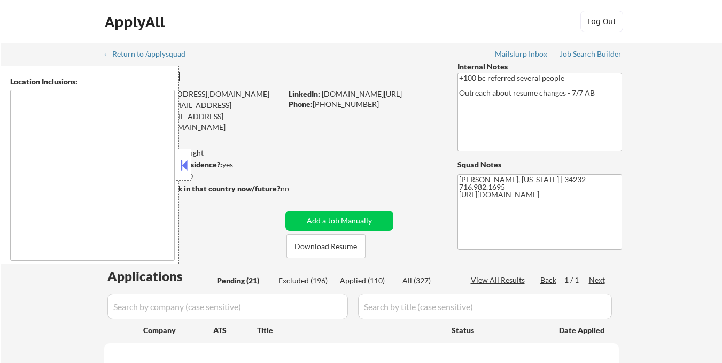
select select ""pending""
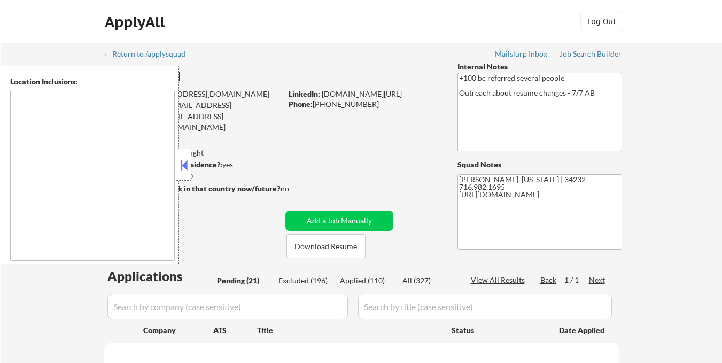
select select ""pending""
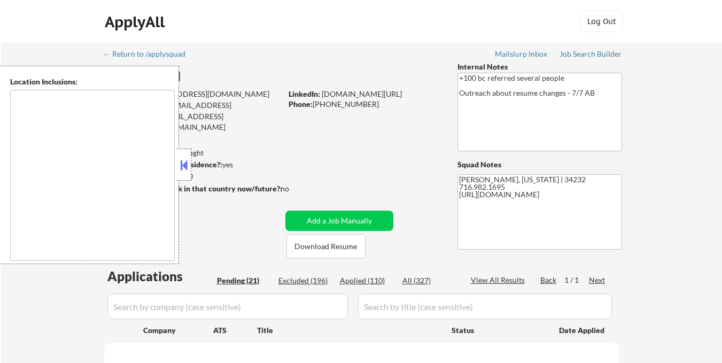
select select ""pending""
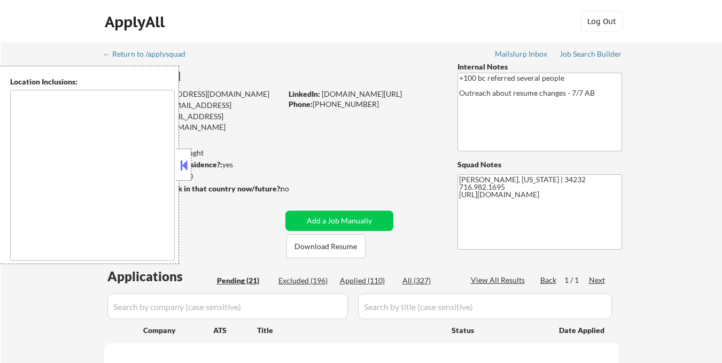
select select ""pending""
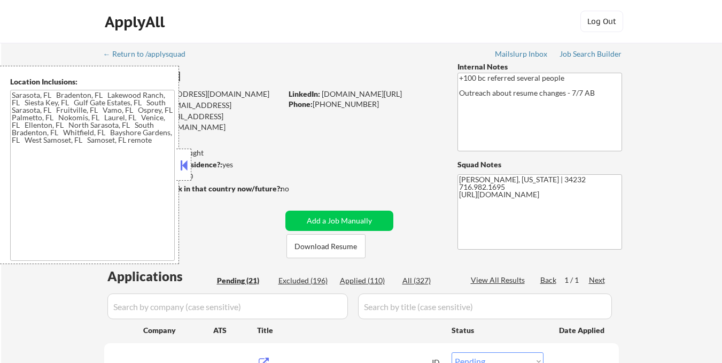
type textarea "[GEOGRAPHIC_DATA], [GEOGRAPHIC_DATA] [GEOGRAPHIC_DATA], [GEOGRAPHIC_DATA] [GEOG…"
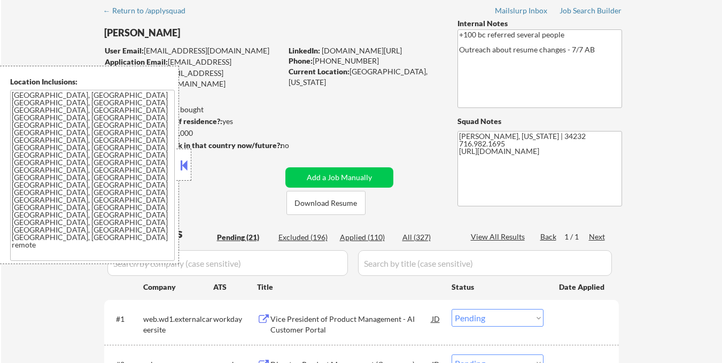
scroll to position [160, 0]
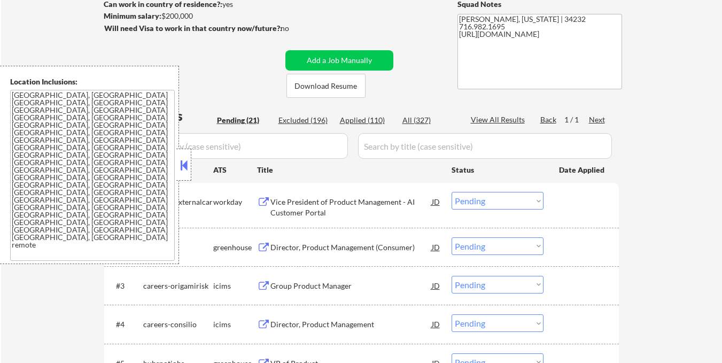
click at [182, 166] on button at bounding box center [184, 165] width 12 height 16
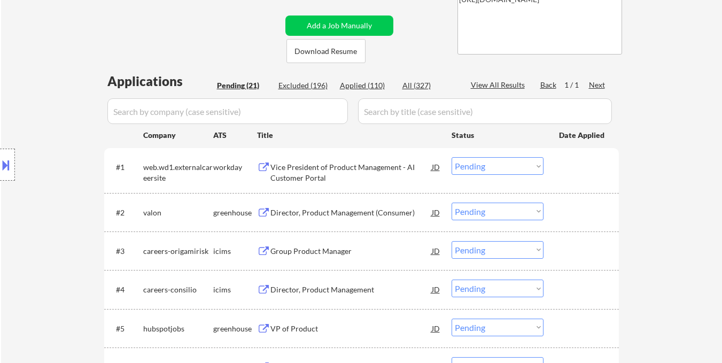
scroll to position [214, 0]
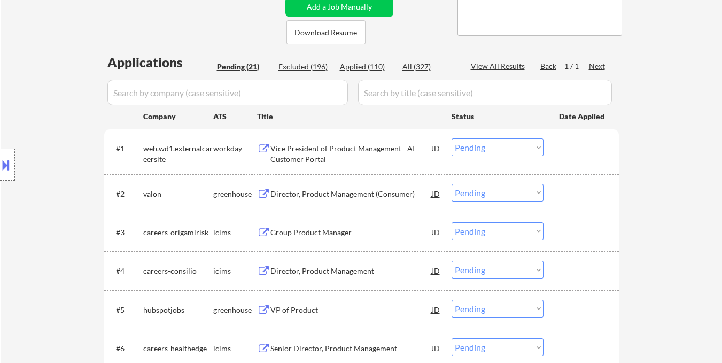
click at [321, 203] on div "#2 [PERSON_NAME] Director, Product Management (Consumer) JD Choose an option...…" at bounding box center [359, 193] width 505 height 29
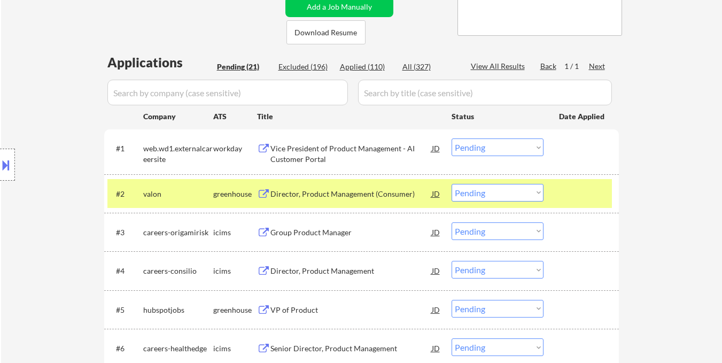
click at [328, 193] on div "Director, Product Management (Consumer)" at bounding box center [351, 194] width 161 height 11
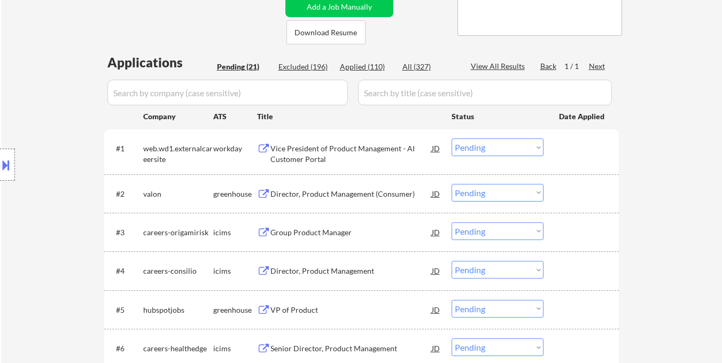
click at [494, 192] on select "Choose an option... Pending Applied Excluded (Questions) Excluded (Expired) Exc…" at bounding box center [498, 193] width 92 height 18
click at [452, 184] on select "Choose an option... Pending Applied Excluded (Questions) Excluded (Expired) Exc…" at bounding box center [498, 193] width 92 height 18
select select ""pending""
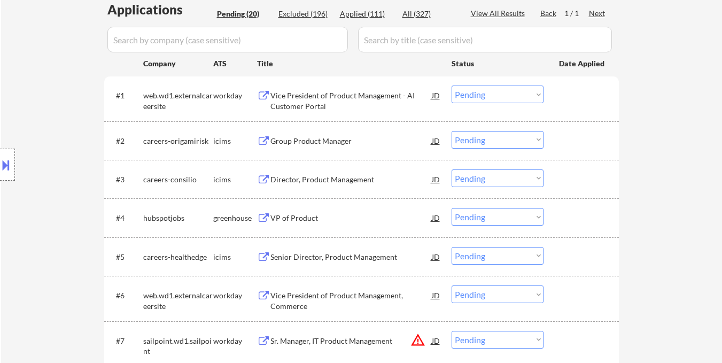
scroll to position [267, 0]
click at [304, 215] on div "VP of Product" at bounding box center [351, 217] width 161 height 11
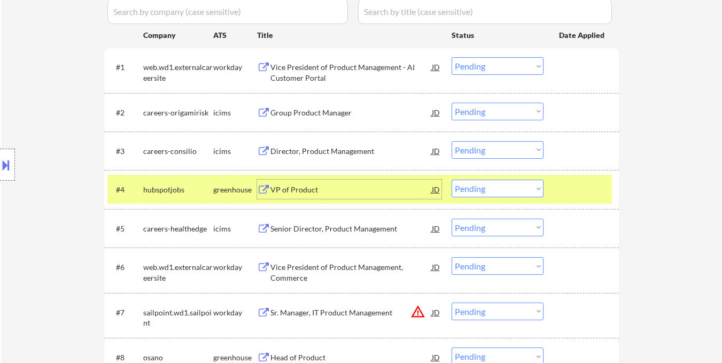
scroll to position [321, 0]
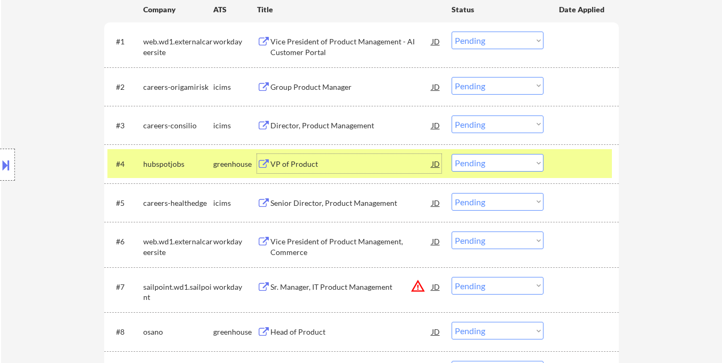
click at [336, 167] on div "VP of Product" at bounding box center [351, 164] width 161 height 11
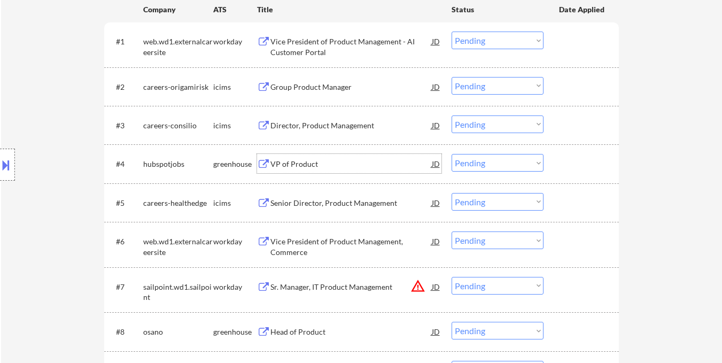
click at [504, 162] on select "Choose an option... Pending Applied Excluded (Questions) Excluded (Expired) Exc…" at bounding box center [498, 163] width 92 height 18
click at [452, 154] on select "Choose an option... Pending Applied Excluded (Questions) Excluded (Expired) Exc…" at bounding box center [498, 163] width 92 height 18
click at [641, 174] on div "← Return to /applysquad Mailslurp Inbox Job Search Builder [PERSON_NAME] User E…" at bounding box center [361, 335] width 721 height 1227
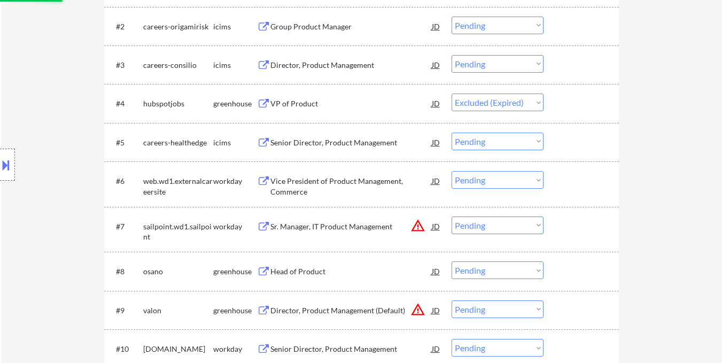
scroll to position [428, 0]
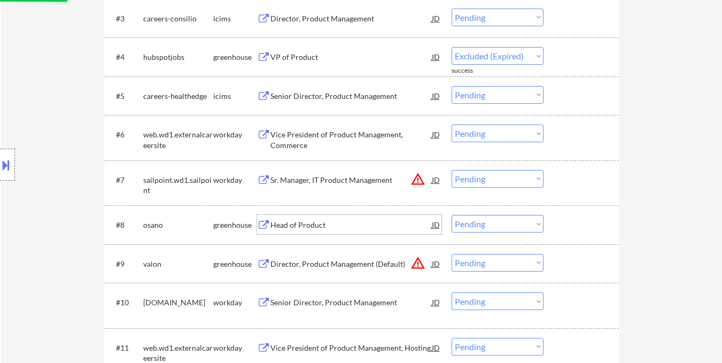
click at [315, 224] on div "Head of Product" at bounding box center [351, 225] width 161 height 11
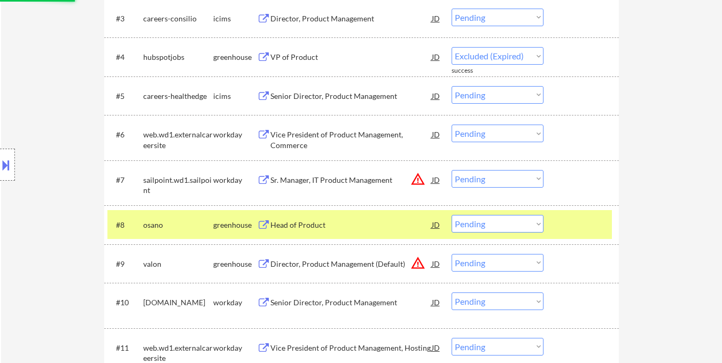
select select ""pending""
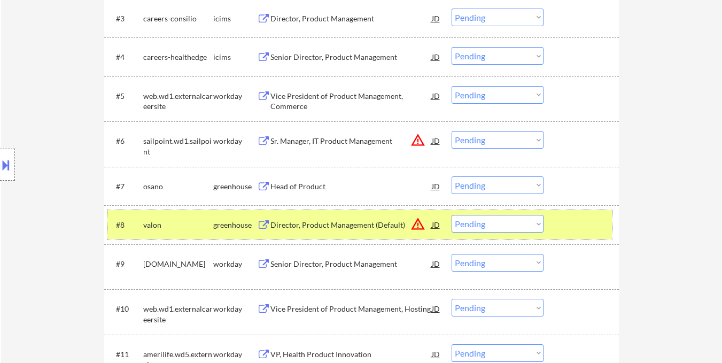
click at [600, 229] on div at bounding box center [582, 224] width 47 height 19
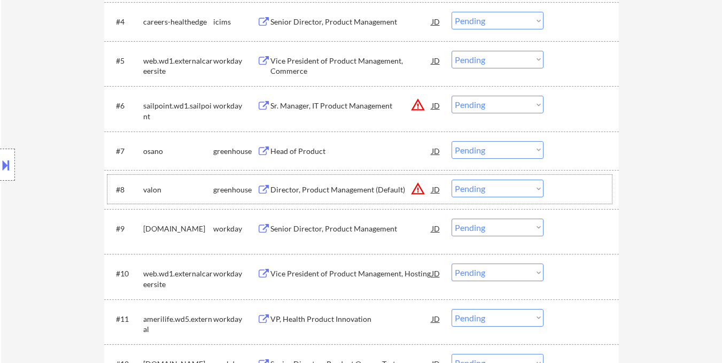
scroll to position [481, 0]
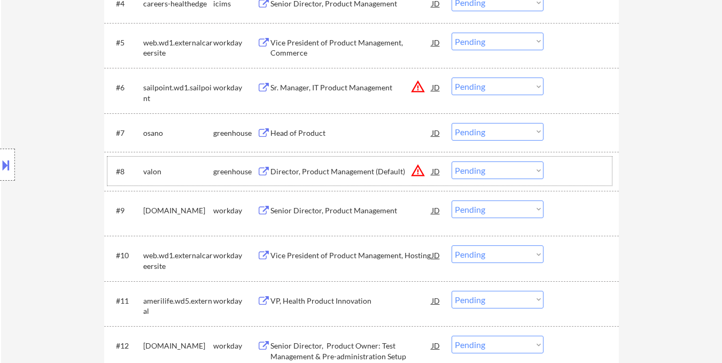
click at [517, 130] on select "Choose an option... Pending Applied Excluded (Questions) Excluded (Expired) Exc…" at bounding box center [498, 132] width 92 height 18
click at [452, 123] on select "Choose an option... Pending Applied Excluded (Questions) Excluded (Expired) Exc…" at bounding box center [498, 132] width 92 height 18
click at [419, 170] on button "warning_amber" at bounding box center [418, 170] width 15 height 15
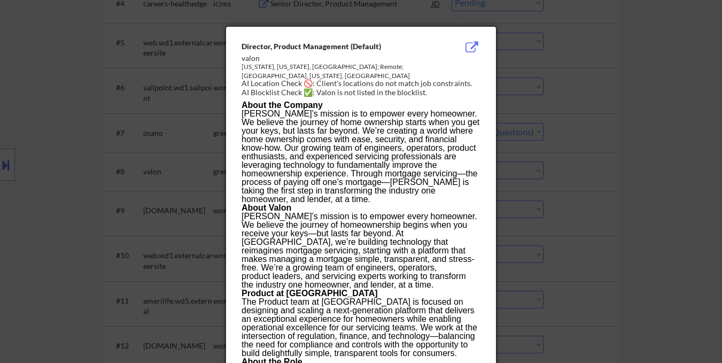
click at [636, 147] on div at bounding box center [361, 181] width 722 height 363
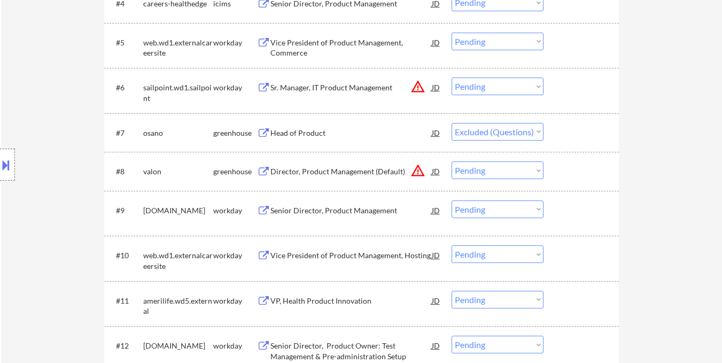
select select ""pending""
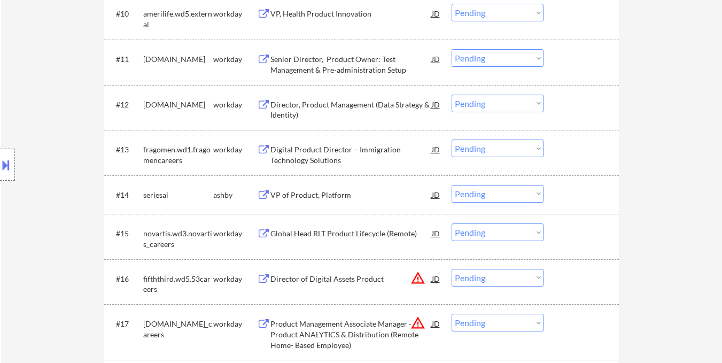
scroll to position [749, 0]
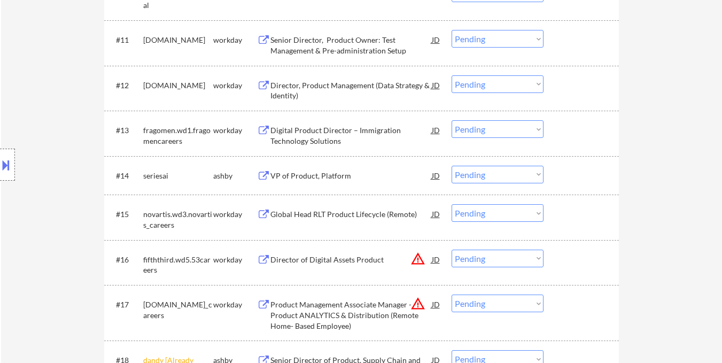
click at [342, 175] on div "VP of Product, Platform" at bounding box center [351, 176] width 161 height 11
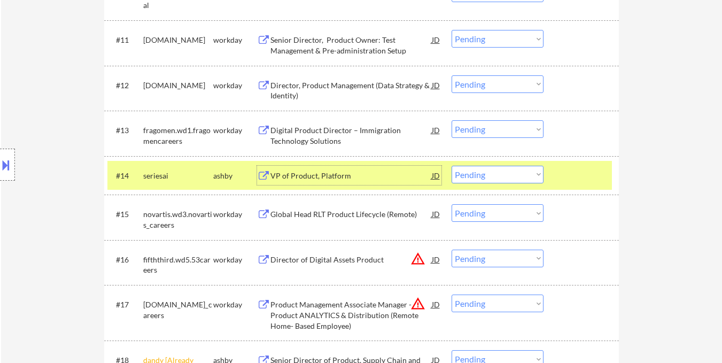
click at [538, 171] on select "Choose an option... Pending Applied Excluded (Questions) Excluded (Expired) Exc…" at bounding box center [498, 175] width 92 height 18
click at [452, 166] on select "Choose an option... Pending Applied Excluded (Questions) Excluded (Expired) Exc…" at bounding box center [498, 175] width 92 height 18
click at [582, 173] on div at bounding box center [582, 175] width 47 height 19
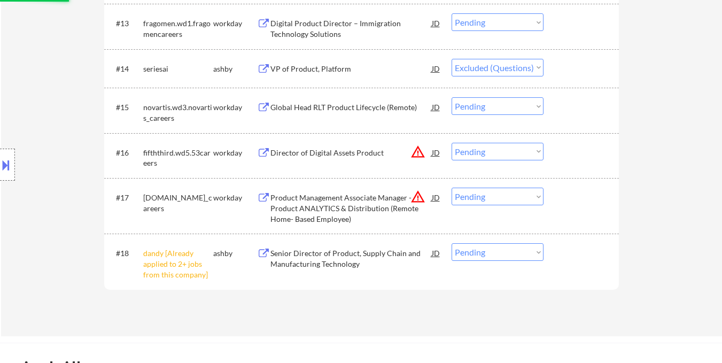
scroll to position [963, 0]
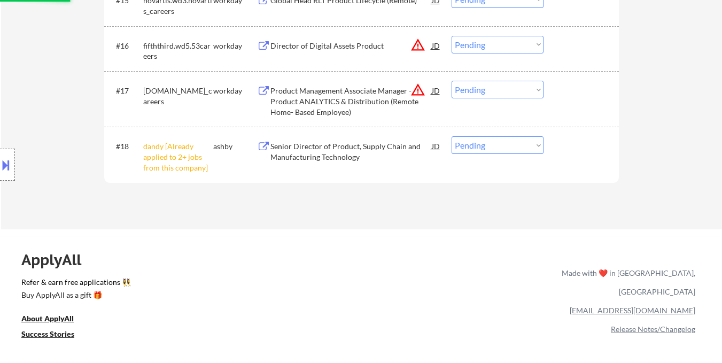
select select ""pending""
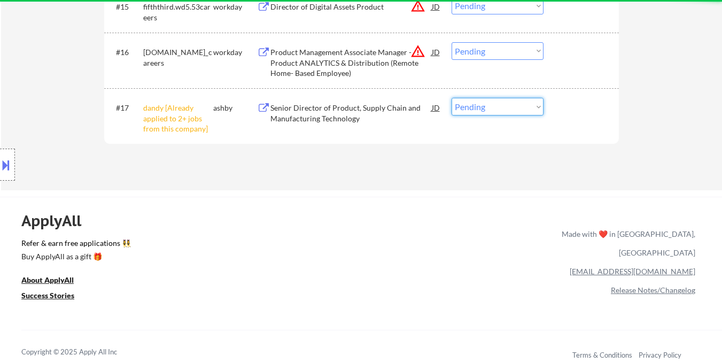
click at [534, 105] on select "Choose an option... Pending Applied Excluded (Questions) Excluded (Expired) Exc…" at bounding box center [498, 107] width 92 height 18
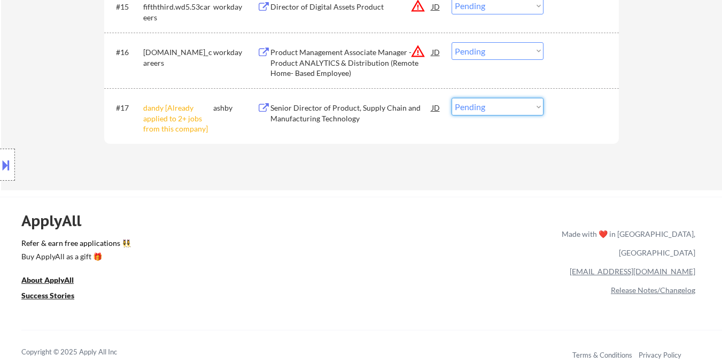
select select ""excluded__other_""
click at [452, 98] on select "Choose an option... Pending Applied Excluded (Questions) Excluded (Expired) Exc…" at bounding box center [498, 107] width 92 height 18
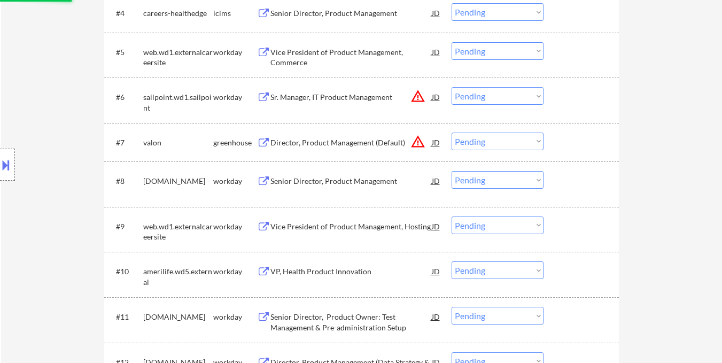
scroll to position [481, 0]
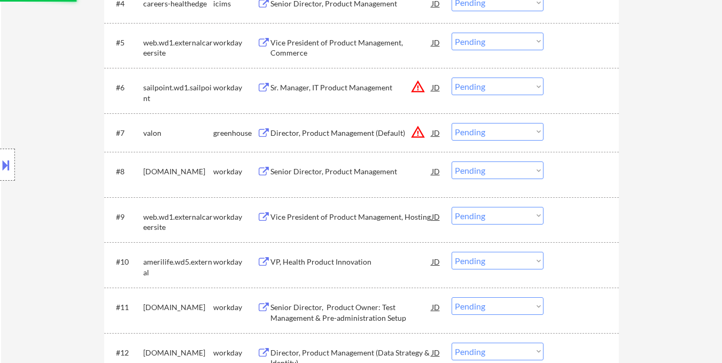
click at [423, 133] on button "warning_amber" at bounding box center [418, 132] width 15 height 15
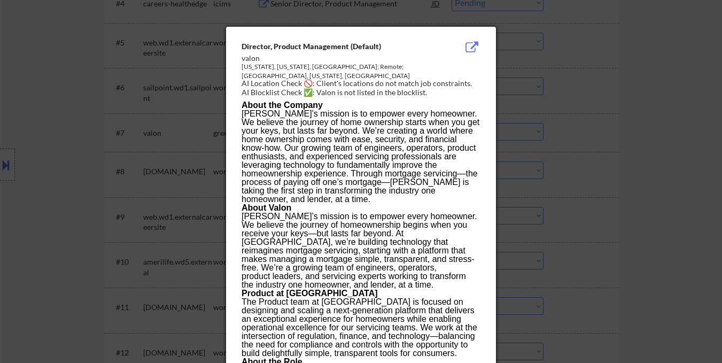
click at [626, 148] on div at bounding box center [361, 181] width 722 height 363
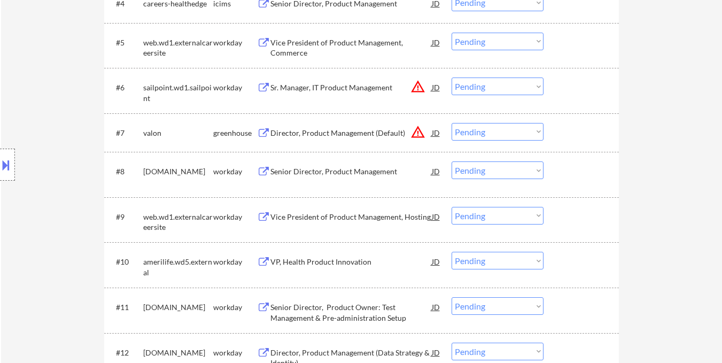
click at [4, 167] on button at bounding box center [6, 165] width 12 height 18
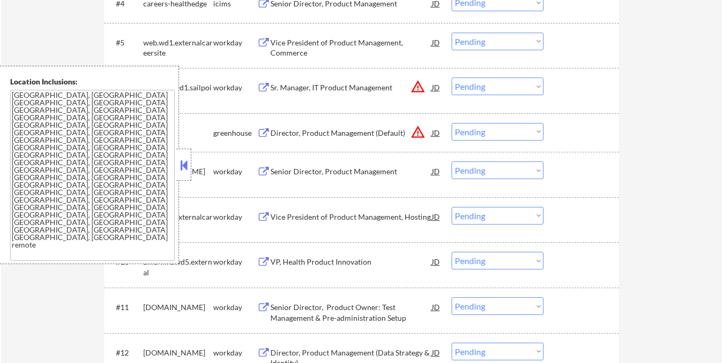
click at [188, 161] on button at bounding box center [184, 165] width 12 height 16
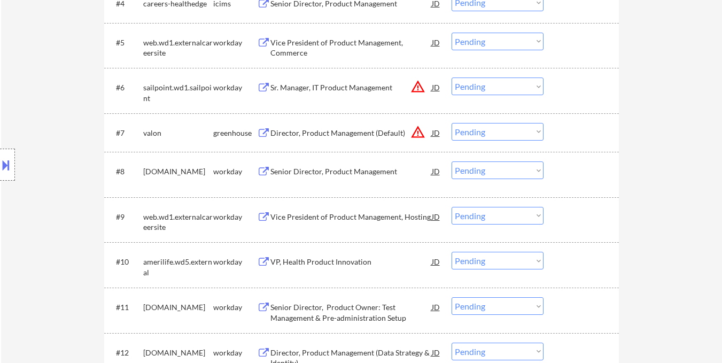
click at [424, 130] on button "warning_amber" at bounding box center [418, 132] width 15 height 15
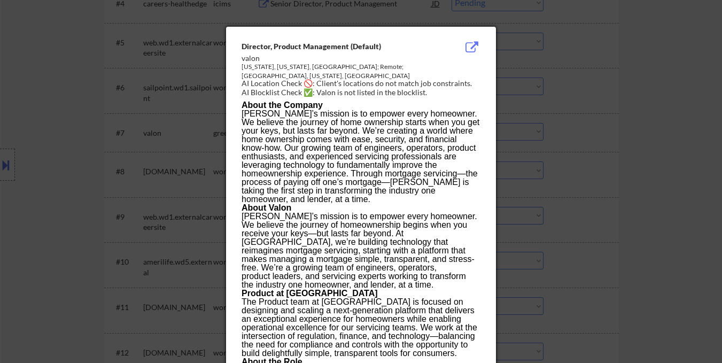
click at [563, 132] on div at bounding box center [361, 181] width 722 height 363
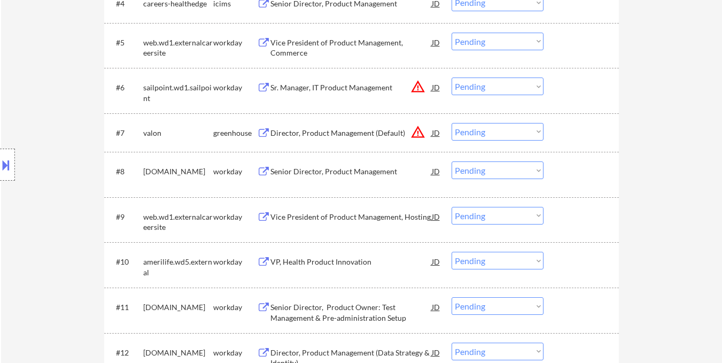
click at [491, 138] on select "Choose an option... Pending Applied Excluded (Questions) Excluded (Expired) Exc…" at bounding box center [498, 132] width 92 height 18
click at [418, 134] on button "warning_amber" at bounding box center [418, 132] width 15 height 15
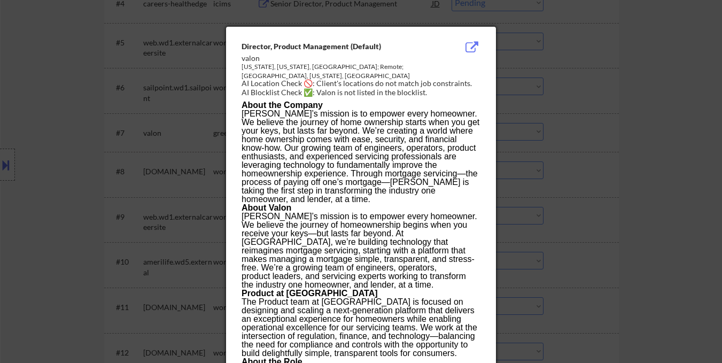
click at [564, 134] on div at bounding box center [361, 181] width 722 height 363
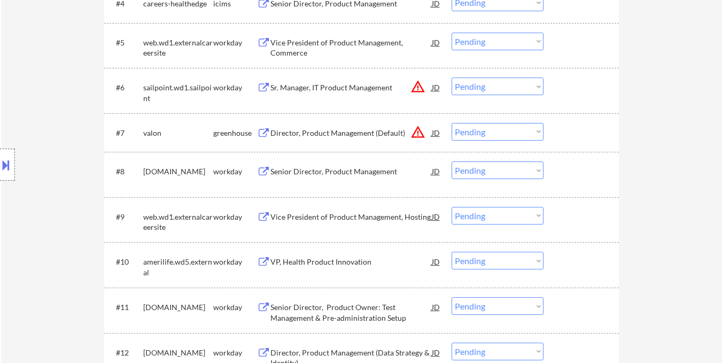
click at [320, 132] on div "Director, Product Management (Default)" at bounding box center [351, 133] width 161 height 11
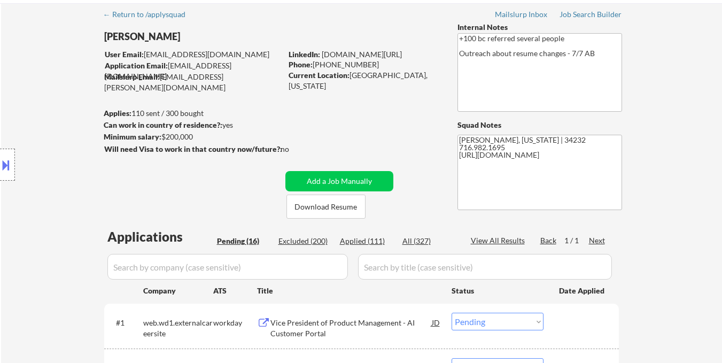
scroll to position [107, 0]
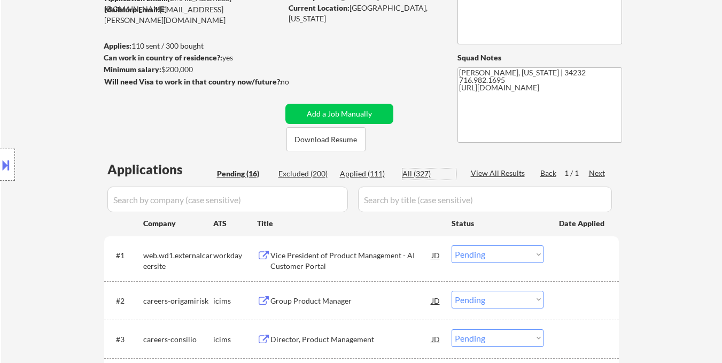
click at [419, 176] on div "All (327)" at bounding box center [429, 173] width 53 height 11
click at [419, 174] on div "All (327)" at bounding box center [429, 173] width 53 height 11
click at [368, 174] on div "Applied (111)" at bounding box center [366, 173] width 53 height 11
select select ""applied""
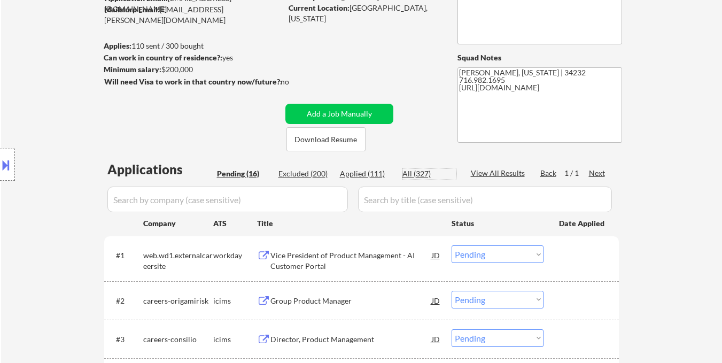
select select ""applied""
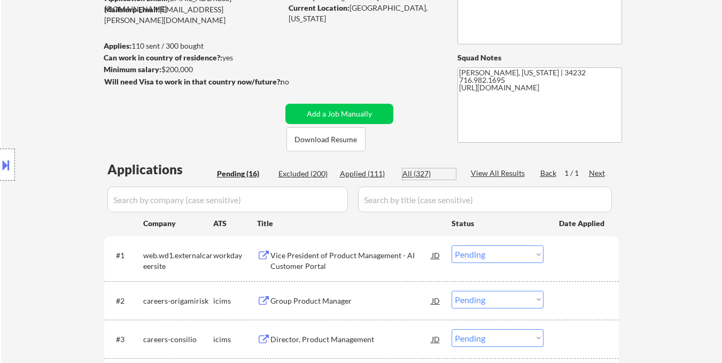
select select ""applied""
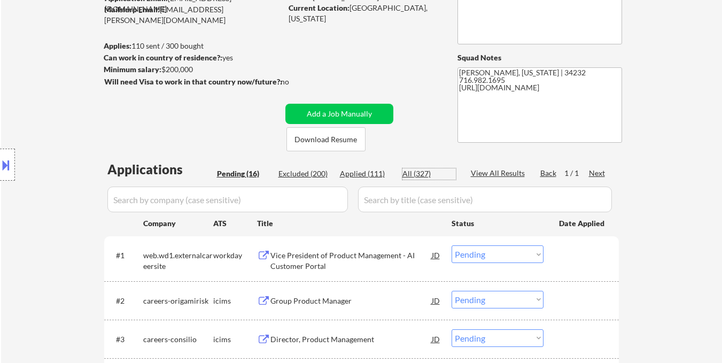
select select ""applied""
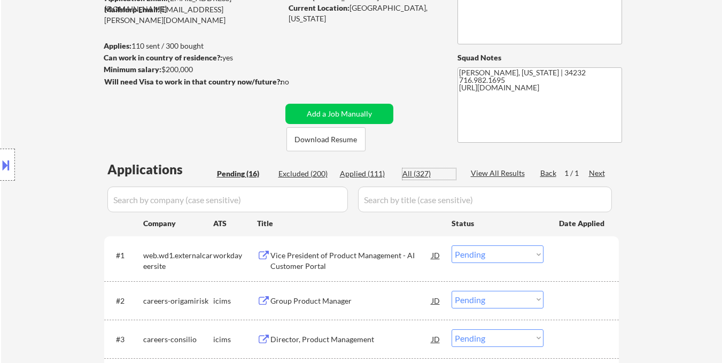
select select ""applied""
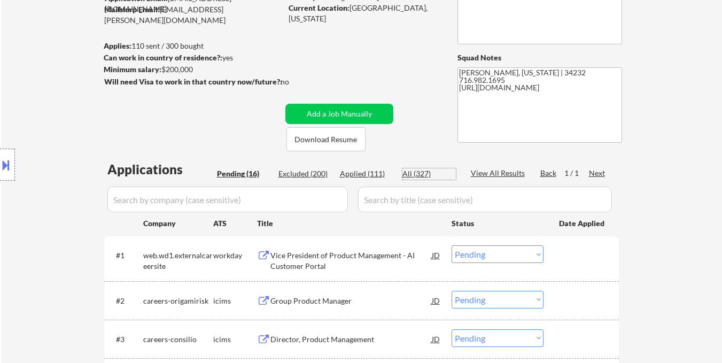
select select ""applied""
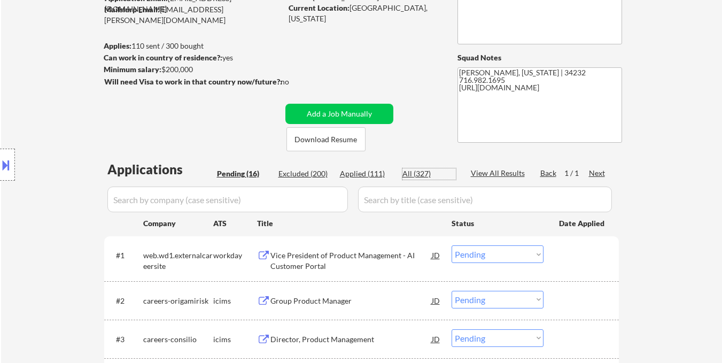
select select ""applied""
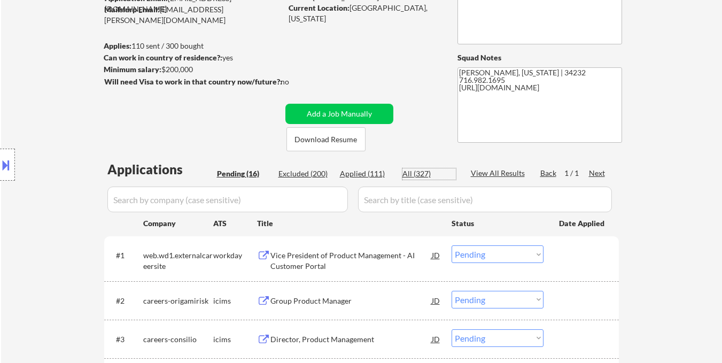
select select ""applied""
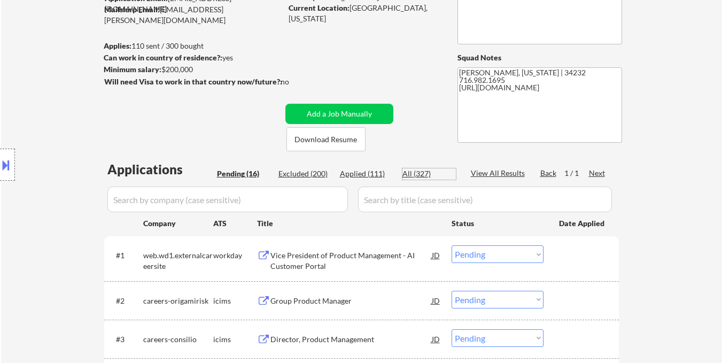
select select ""applied""
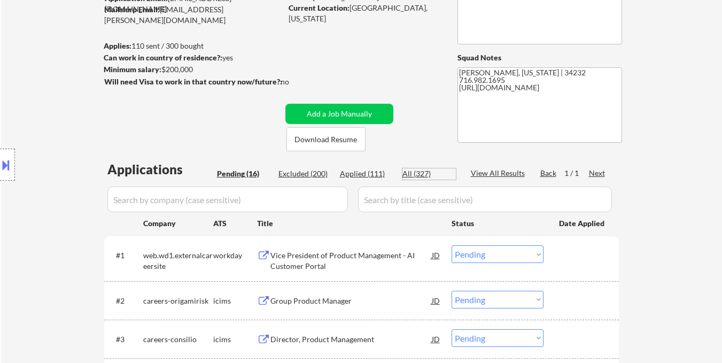
select select ""applied""
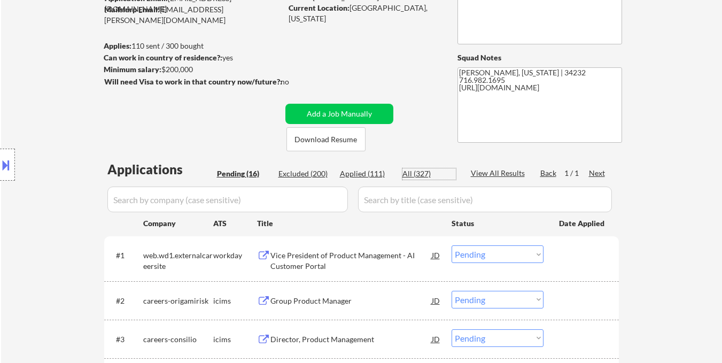
select select ""applied""
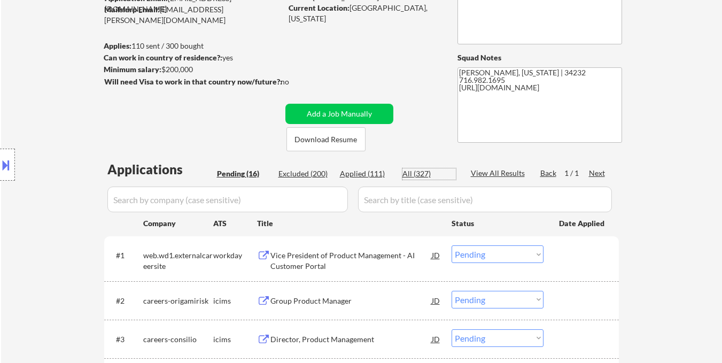
select select ""applied""
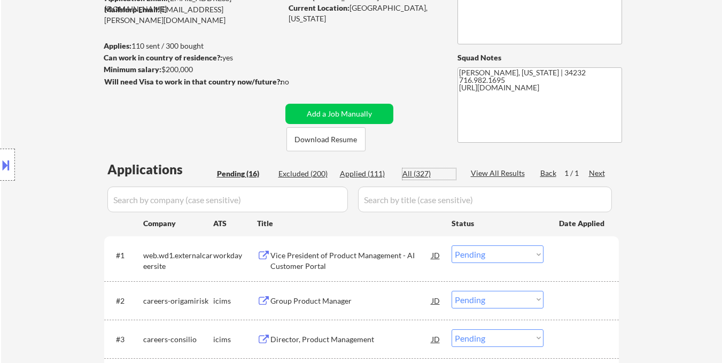
select select ""applied""
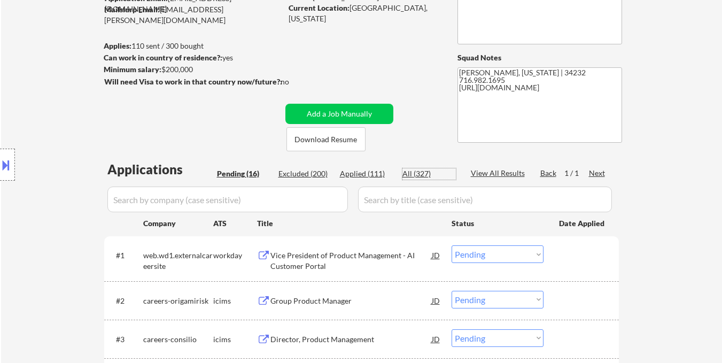
select select ""applied""
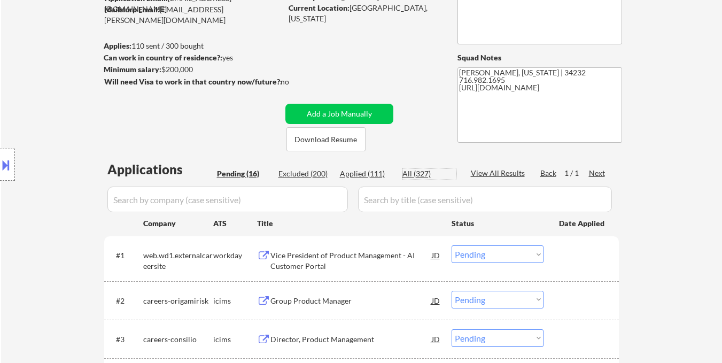
select select ""applied""
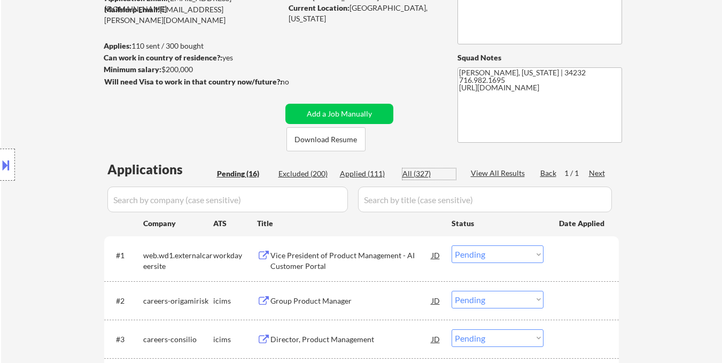
select select ""applied""
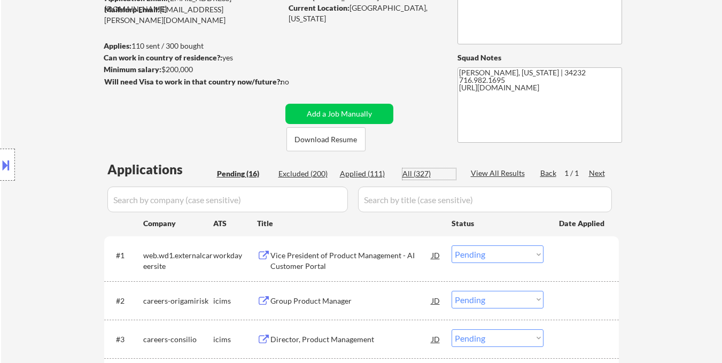
select select ""applied""
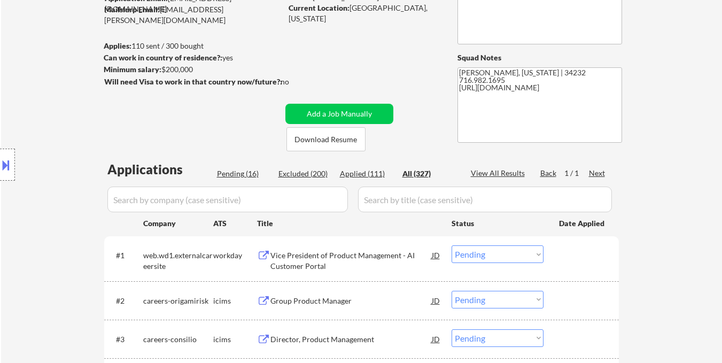
select select ""applied""
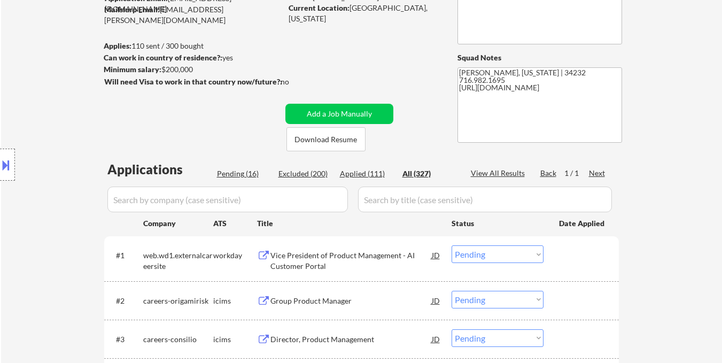
select select ""applied""
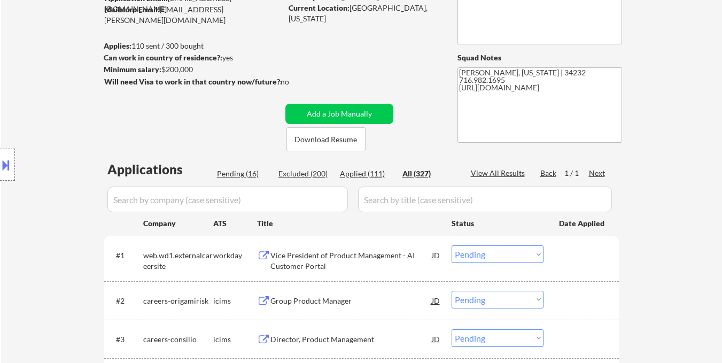
select select ""applied""
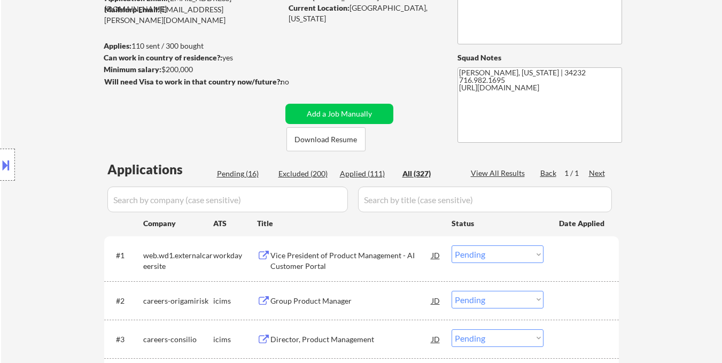
select select ""applied""
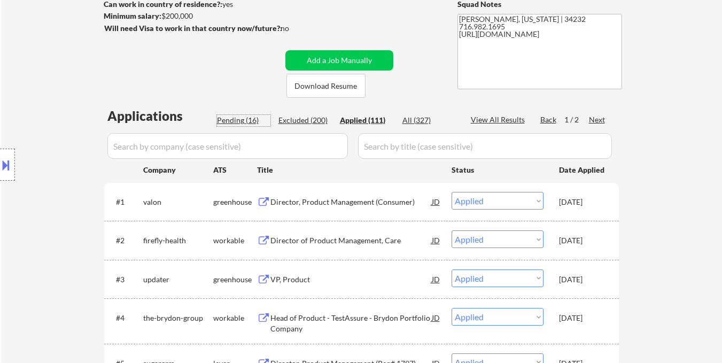
click at [241, 121] on div "Pending (16)" at bounding box center [243, 120] width 53 height 11
select select ""pending""
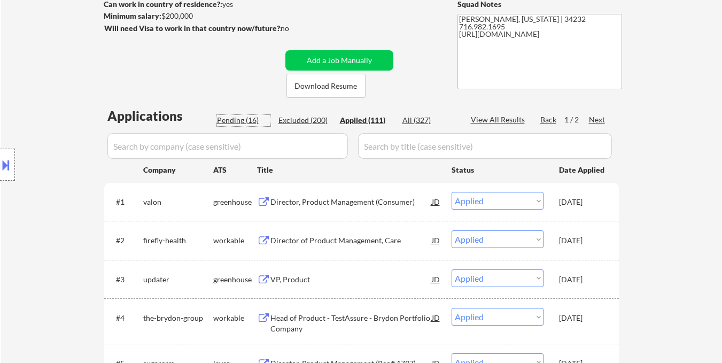
select select ""pending""
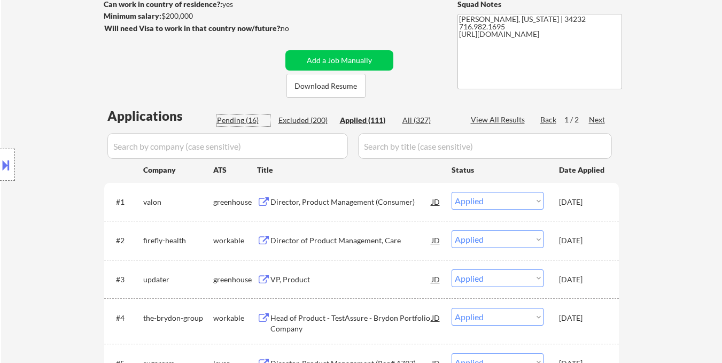
select select ""pending""
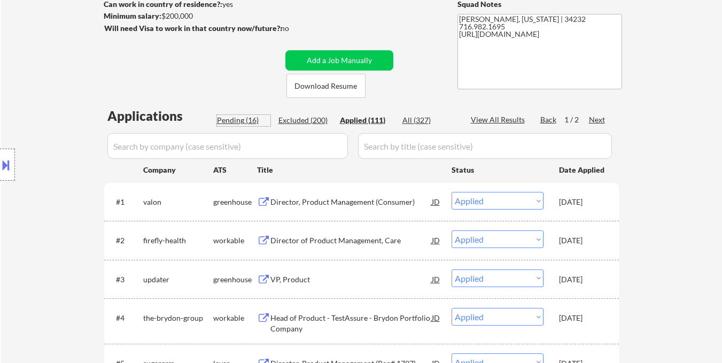
select select ""pending""
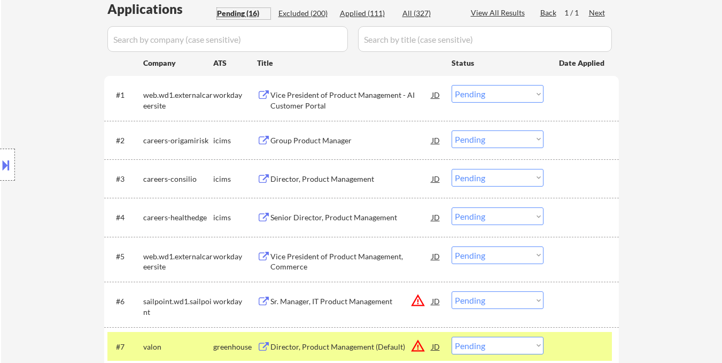
scroll to position [428, 0]
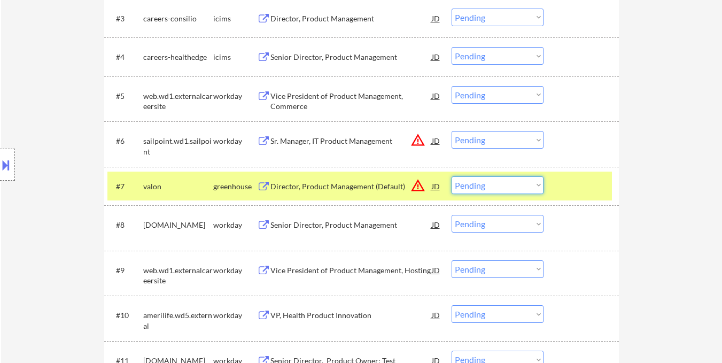
click at [520, 189] on select "Choose an option... Pending Applied Excluded (Questions) Excluded (Expired) Exc…" at bounding box center [498, 185] width 92 height 18
click at [452, 176] on select "Choose an option... Pending Applied Excluded (Questions) Excluded (Expired) Exc…" at bounding box center [498, 185] width 92 height 18
click at [590, 188] on div at bounding box center [582, 185] width 47 height 19
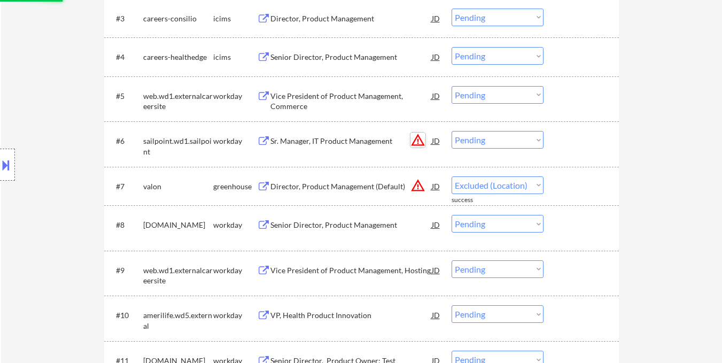
click at [418, 143] on button "warning_amber" at bounding box center [418, 140] width 15 height 15
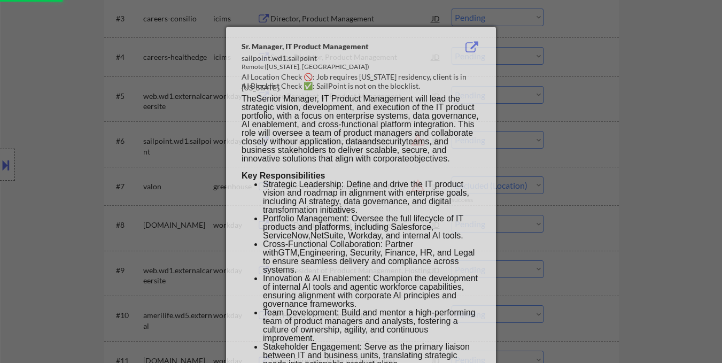
select select ""pending""
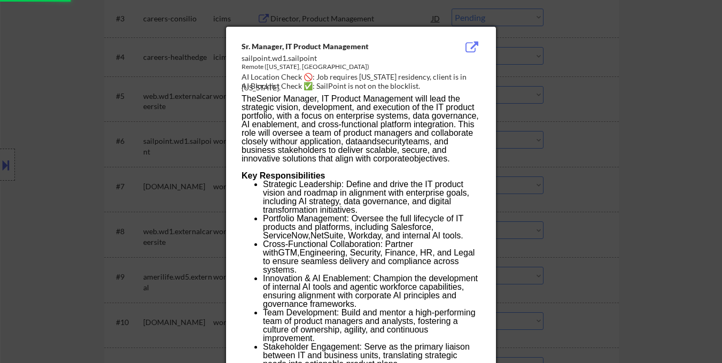
click at [596, 138] on div at bounding box center [361, 181] width 722 height 363
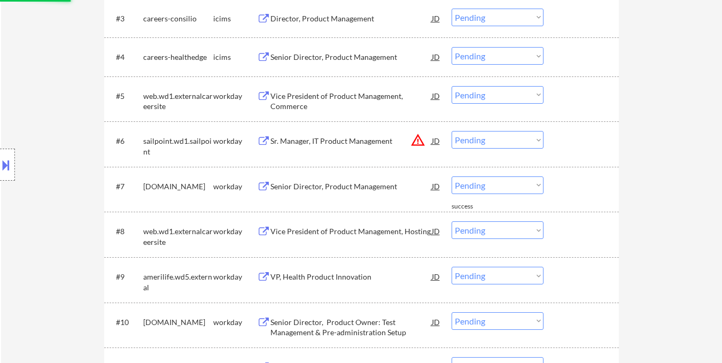
click at [501, 140] on select "Choose an option... Pending Applied Excluded (Questions) Excluded (Expired) Exc…" at bounding box center [498, 140] width 92 height 18
click at [452, 131] on select "Choose an option... Pending Applied Excluded (Questions) Excluded (Expired) Exc…" at bounding box center [498, 140] width 92 height 18
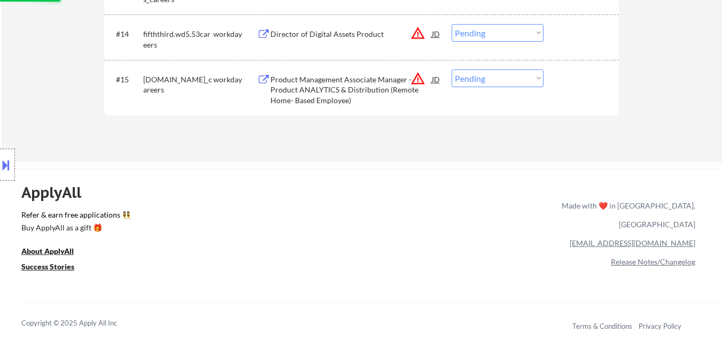
scroll to position [856, 0]
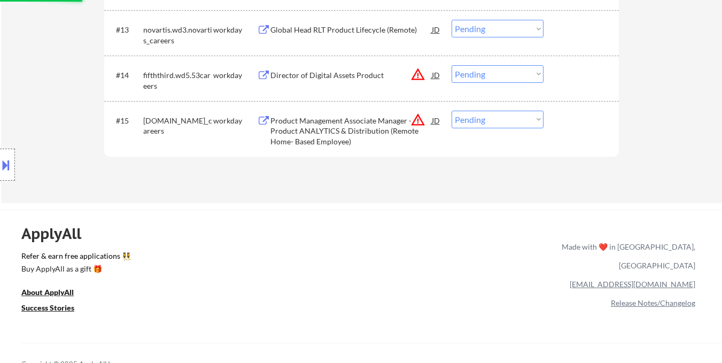
select select ""pending""
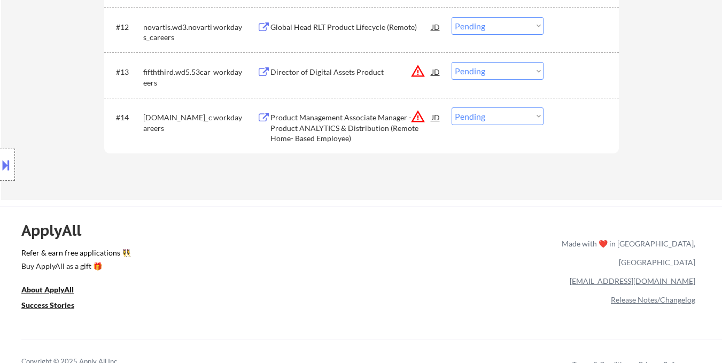
scroll to position [749, 0]
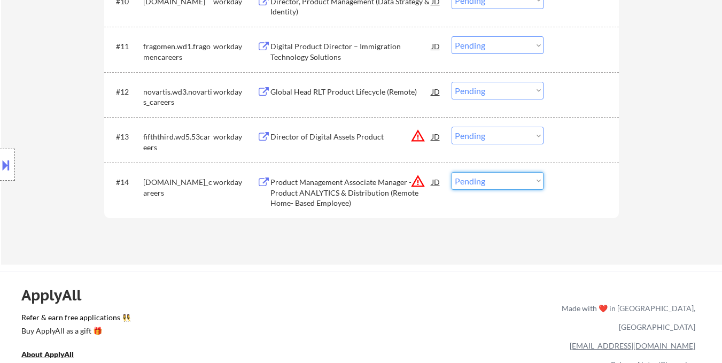
click at [512, 181] on select "Choose an option... Pending Applied Excluded (Questions) Excluded (Expired) Exc…" at bounding box center [498, 181] width 92 height 18
click at [414, 182] on button "warning_amber" at bounding box center [418, 181] width 15 height 15
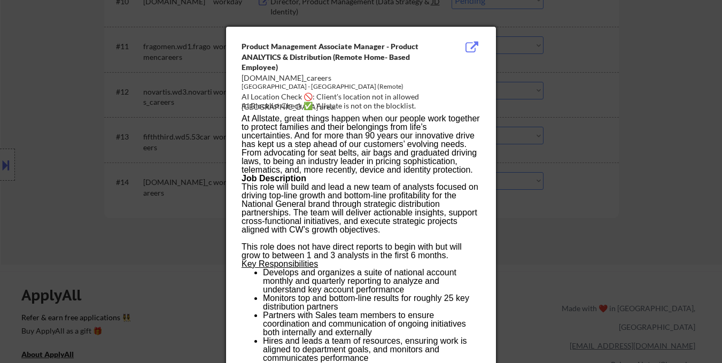
click at [170, 245] on div at bounding box center [361, 181] width 722 height 363
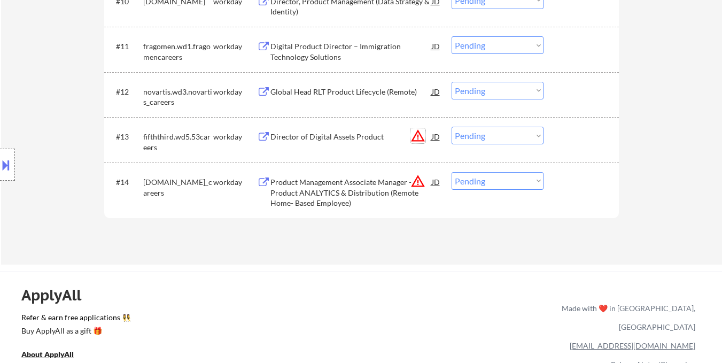
click at [418, 134] on button "warning_amber" at bounding box center [418, 135] width 15 height 15
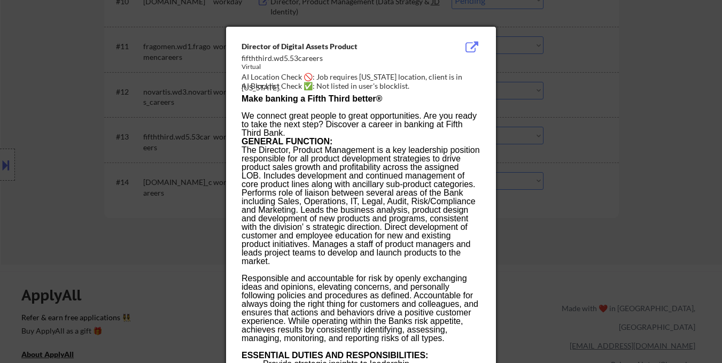
click at [211, 251] on div at bounding box center [361, 181] width 722 height 363
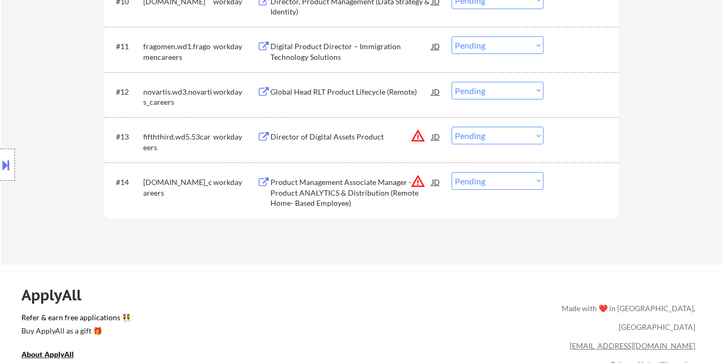
click at [416, 132] on button "warning_amber" at bounding box center [418, 135] width 15 height 15
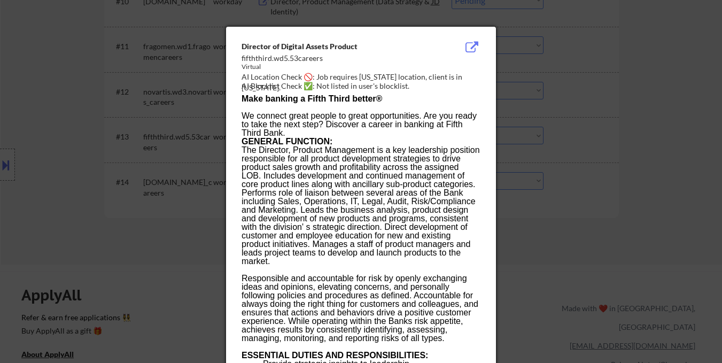
click at [174, 241] on div at bounding box center [361, 181] width 722 height 363
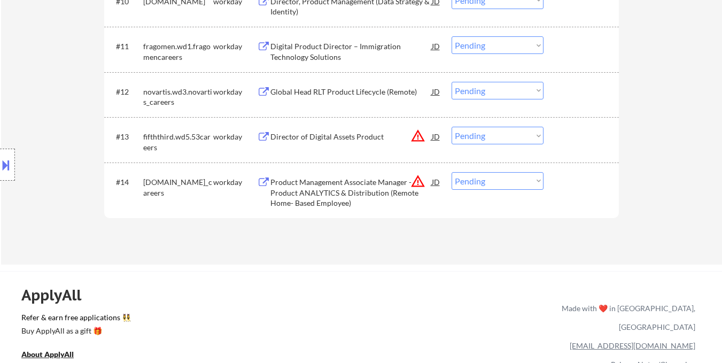
click at [334, 136] on div "Director of Digital Assets Product" at bounding box center [351, 137] width 161 height 11
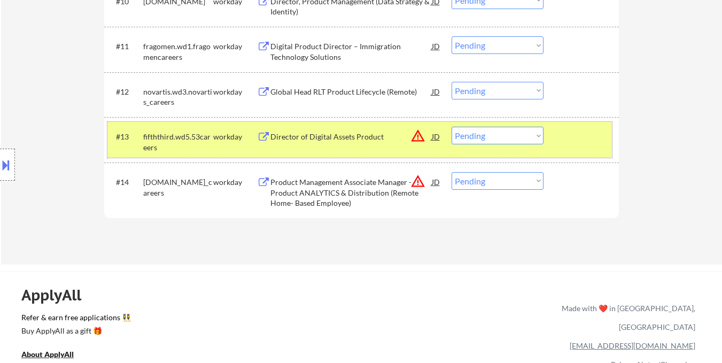
click at [599, 136] on div at bounding box center [582, 136] width 47 height 19
